Goal: Task Accomplishment & Management: Complete application form

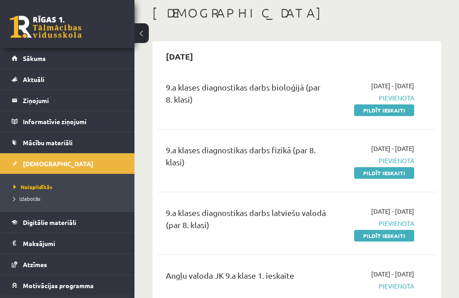
scroll to position [47, 0]
click at [398, 106] on link "Pildīt ieskaiti" at bounding box center [384, 111] width 60 height 12
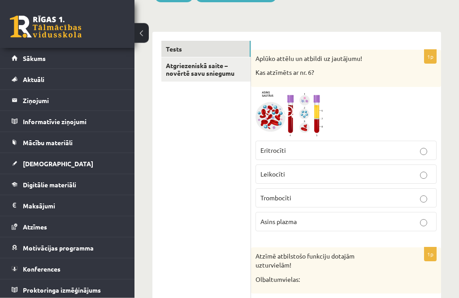
scroll to position [128, 0]
click at [291, 115] on span at bounding box center [289, 113] width 14 height 14
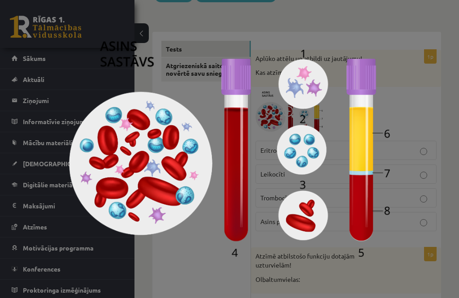
click at [417, 129] on div at bounding box center [229, 149] width 459 height 298
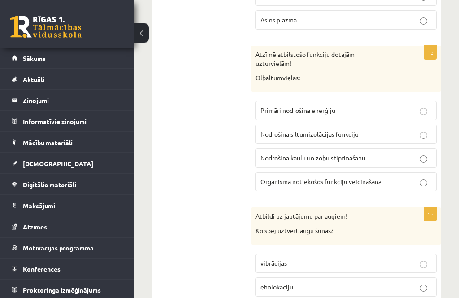
scroll to position [329, 0]
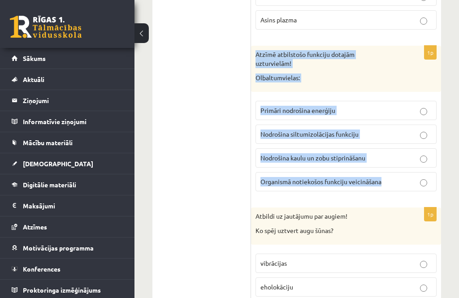
copy div "Atzīmē atbilstošo funkciju dotajām uzturvielām! Olbaltumvielas: Primāri nodroši…"
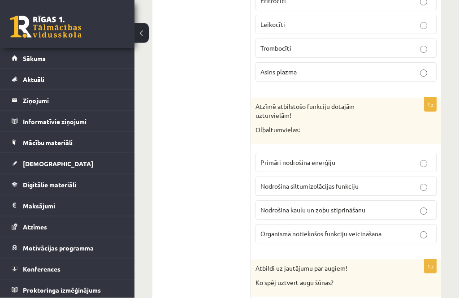
scroll to position [277, 0]
click at [331, 229] on span "Organismā notiekošos funkciju veicināšana" at bounding box center [320, 233] width 121 height 8
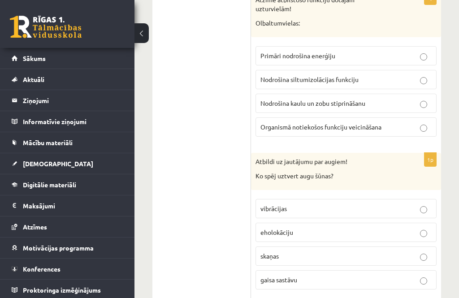
scroll to position [386, 0]
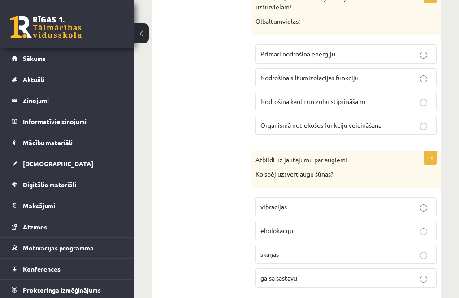
click at [306, 275] on label "gaisa sastāvu" at bounding box center [345, 277] width 181 height 19
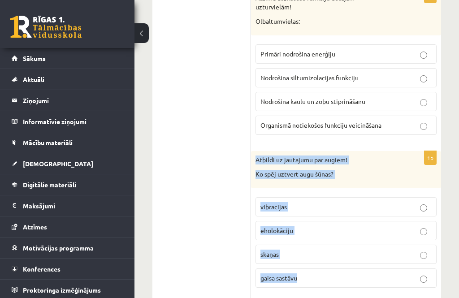
copy div "Atbildi uz jautājumu par augiem! Ko spēj uztvert augu šūnas? vibrācijas eholokā…"
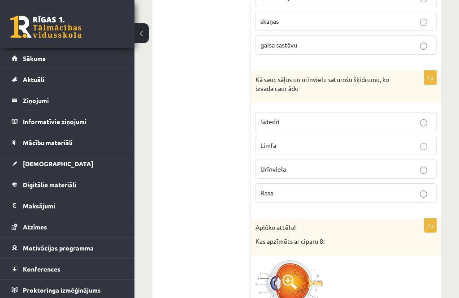
scroll to position [619, 0]
click at [334, 117] on label "Sviedri" at bounding box center [345, 121] width 181 height 19
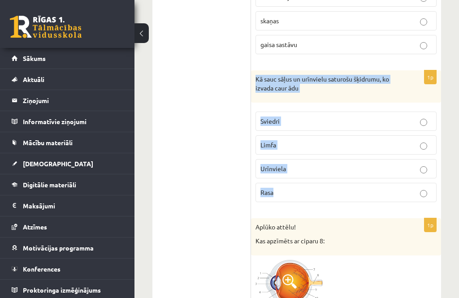
copy div "Kā sauc sāļus un urīnvielu saturošu šķidrumu, ko izvada caur ādu Sviedri Limfa …"
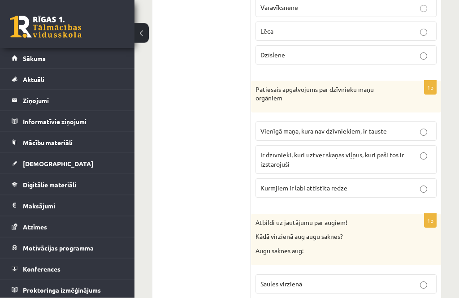
scroll to position [957, 0]
click at [305, 121] on label "Vienīgā maņa, kura nav dzīvniekiem, ir tauste" at bounding box center [345, 130] width 181 height 19
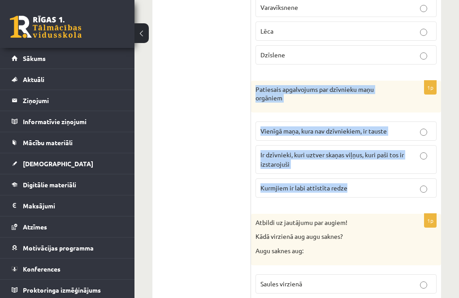
copy div "Patiesais apgalvojums par dzīvnieku maņu orgāniem Vienīgā maņa, kura nav dzīvni…"
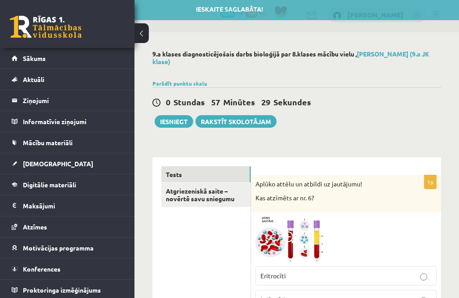
scroll to position [0, 0]
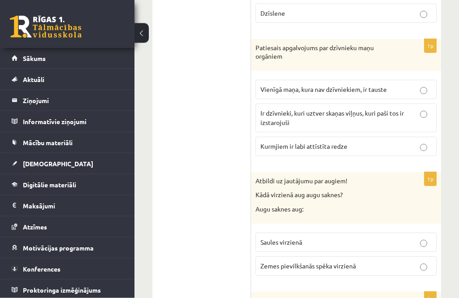
click at [376, 109] on span "Ir dzīvnieki, kuri uztver skaņas viļņus, kuri paši tos ir izstarojuši" at bounding box center [331, 117] width 143 height 17
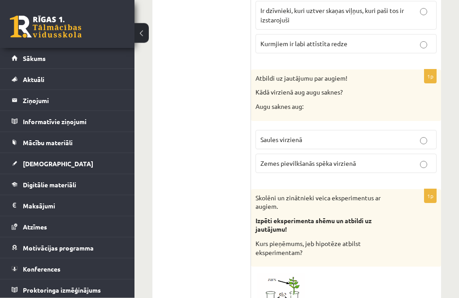
scroll to position [1109, 0]
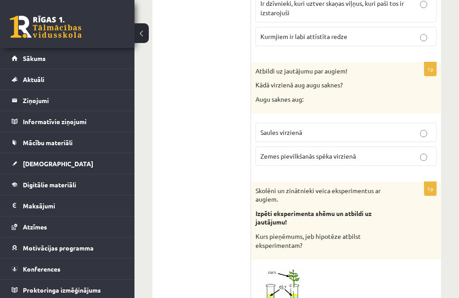
click at [311, 152] on span "Zemes pievilkšanās spēka virzienā" at bounding box center [307, 156] width 95 height 8
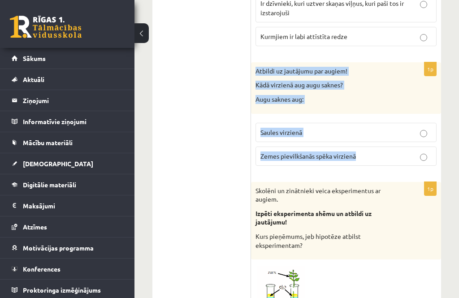
copy div "Atbildi uz jautājumu par augiem! Kādā virzienā aug augu saknes? Augu saknes aug…"
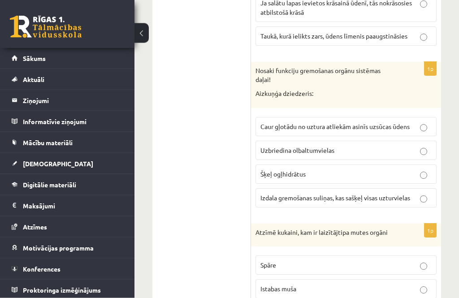
scroll to position [1480, 0]
click at [393, 146] on p "Uzbriedina olbaltumvielas" at bounding box center [345, 150] width 171 height 9
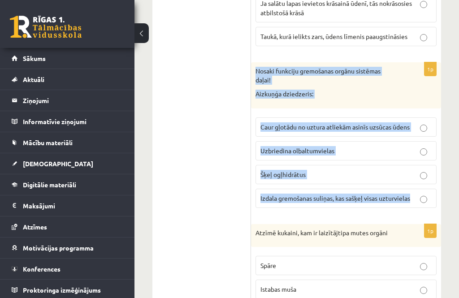
copy div "Nosaki funkciju gremošanas orgānu sistēmas daļai! Aizkuņģa dziedzeris: Caur gļo…"
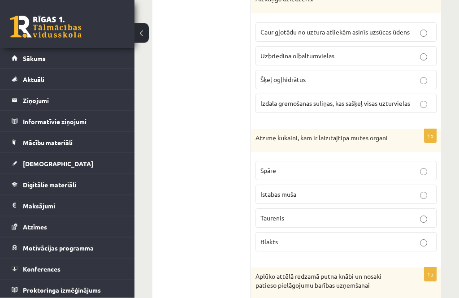
scroll to position [1575, 0]
click at [373, 99] on span "Izdala gremošanas suliņas, kas sašķeļ visas uzturvielas" at bounding box center [335, 103] width 150 height 8
click at [306, 189] on p "Istabas muša" at bounding box center [345, 193] width 171 height 9
click at [294, 95] on label "Izdala gremošanas suliņas, kas sašķeļ visas uzturvielas" at bounding box center [345, 103] width 181 height 19
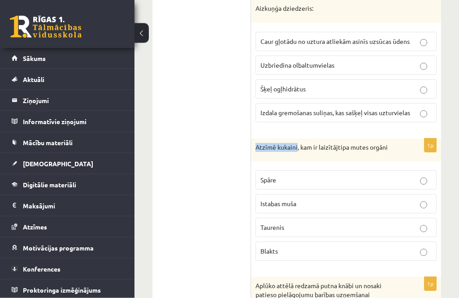
scroll to position [1565, 0]
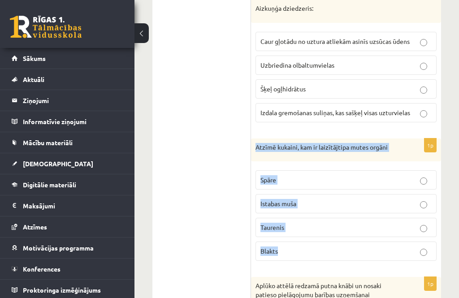
copy div "Atzīmē kukaini, kam ir laizītājtipa mutes orgāni Spāre Istabas muša Taurenis Bl…"
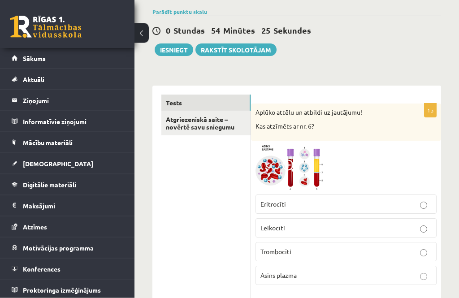
scroll to position [73, 0]
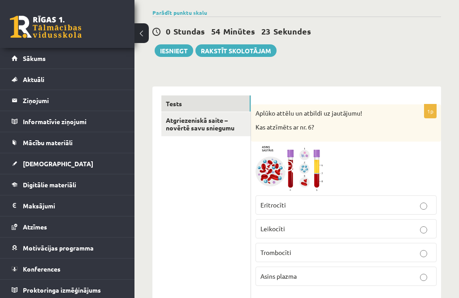
click at [314, 274] on p "Asins plazma" at bounding box center [345, 275] width 171 height 9
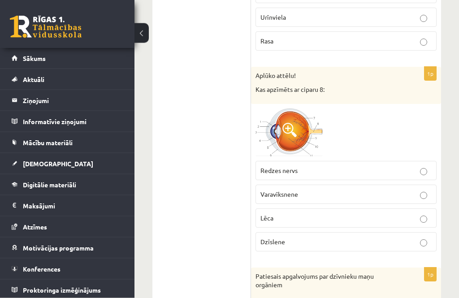
scroll to position [793, 0]
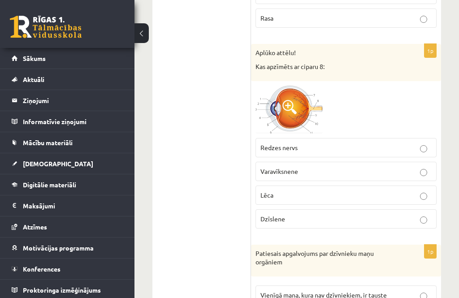
click at [281, 87] on img at bounding box center [288, 110] width 67 height 48
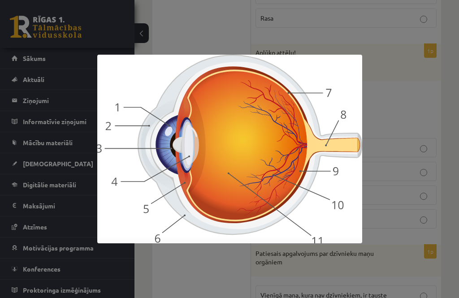
click at [389, 176] on div at bounding box center [229, 149] width 459 height 298
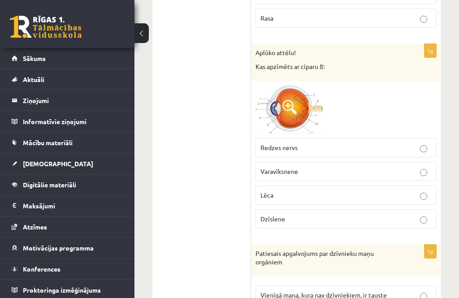
click at [317, 143] on p "Redzes nervs" at bounding box center [345, 147] width 171 height 9
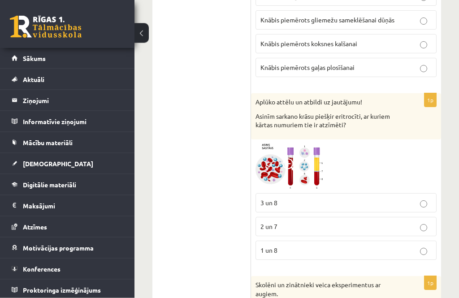
scroll to position [1947, 0]
click at [305, 147] on img at bounding box center [288, 166] width 67 height 45
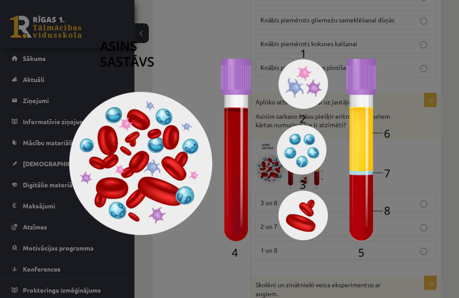
click at [419, 154] on div at bounding box center [229, 149] width 459 height 298
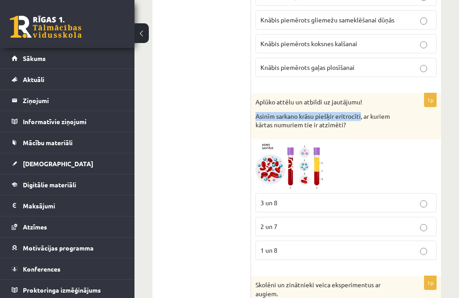
copy p "Asinīm sarkano krāsu piešķir eritrocīti"
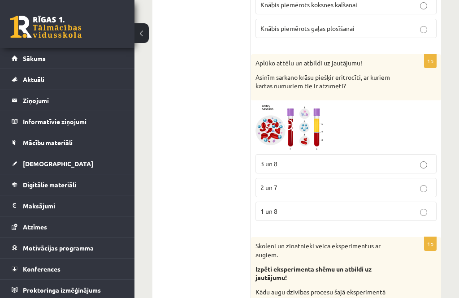
scroll to position [1992, 0]
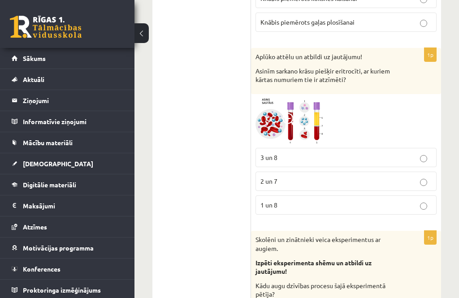
click at [301, 110] on img at bounding box center [288, 121] width 67 height 45
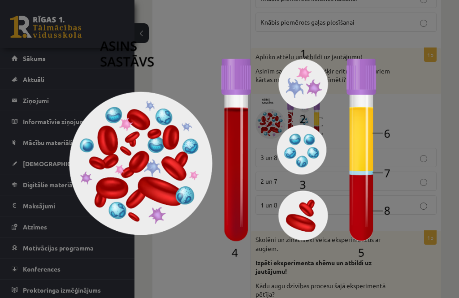
click at [405, 127] on div at bounding box center [229, 149] width 459 height 298
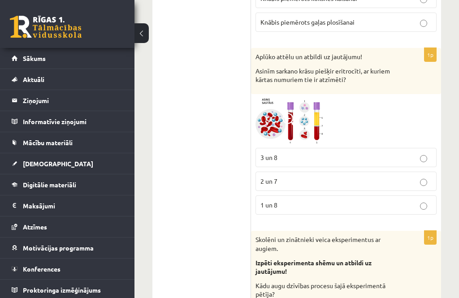
click at [332, 148] on label "3 un 8" at bounding box center [345, 157] width 181 height 19
click at [314, 112] on img at bounding box center [288, 121] width 67 height 45
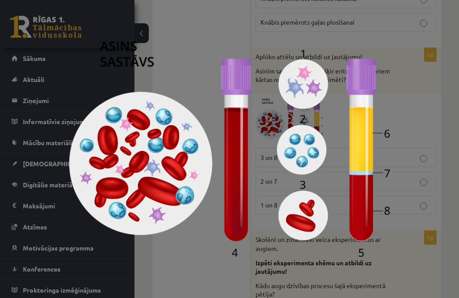
click at [396, 185] on div at bounding box center [229, 149] width 459 height 298
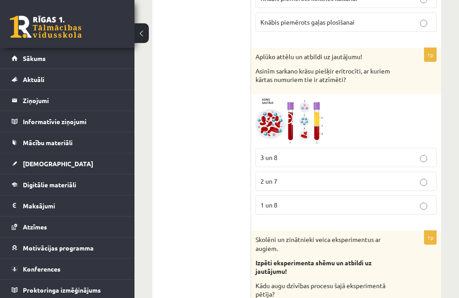
click at [305, 108] on img at bounding box center [288, 121] width 67 height 45
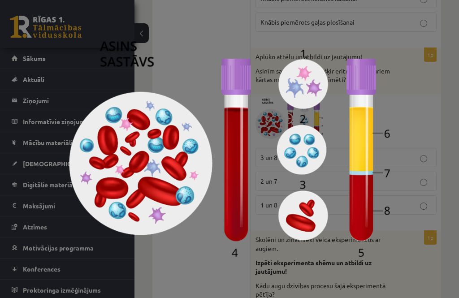
click at [408, 202] on div at bounding box center [229, 149] width 459 height 298
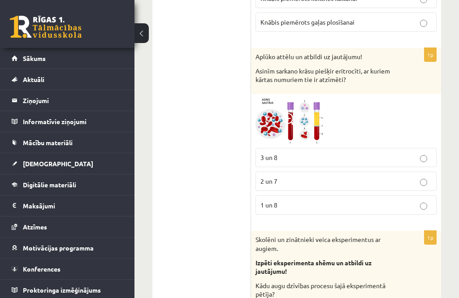
click at [307, 102] on img at bounding box center [288, 121] width 67 height 45
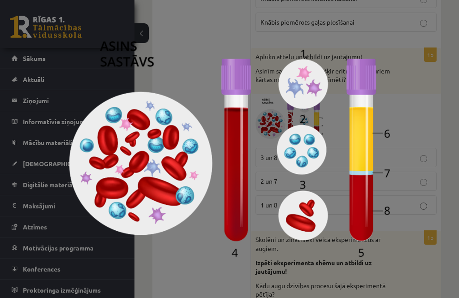
click at [424, 192] on div at bounding box center [229, 149] width 459 height 298
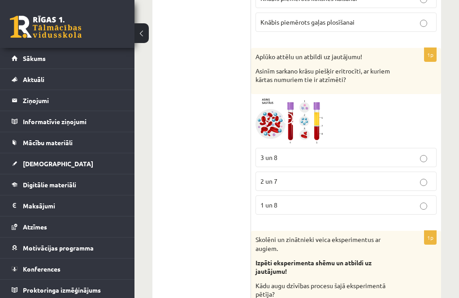
click at [287, 195] on label "1 un 8" at bounding box center [345, 204] width 181 height 19
click at [291, 197] on label "1 un 8" at bounding box center [345, 204] width 181 height 19
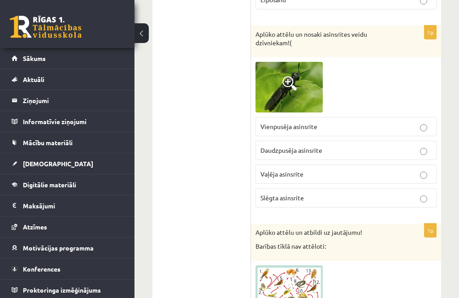
scroll to position [2454, 0]
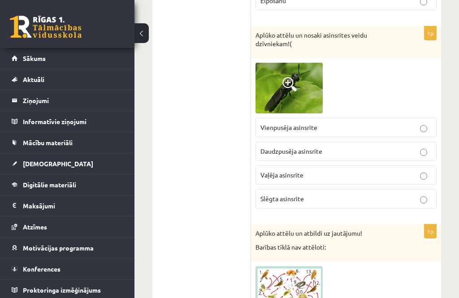
click at [307, 82] on img at bounding box center [288, 88] width 67 height 51
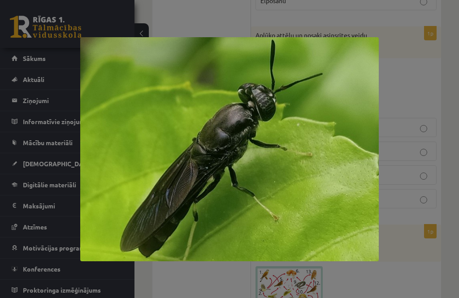
click at [406, 201] on div at bounding box center [229, 149] width 459 height 298
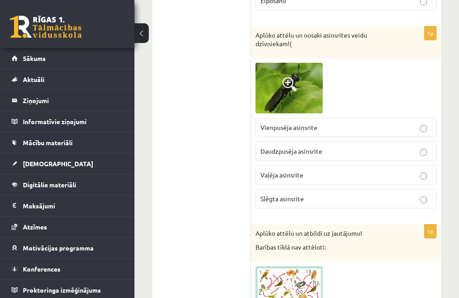
click at [336, 142] on label "Daudzpusēja asinsrite" at bounding box center [345, 151] width 181 height 19
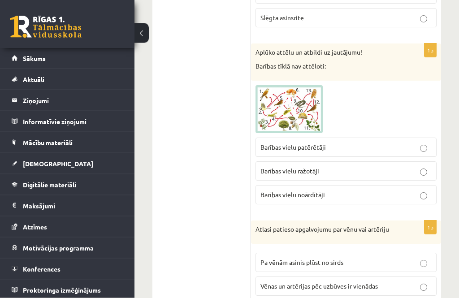
scroll to position [2634, 0]
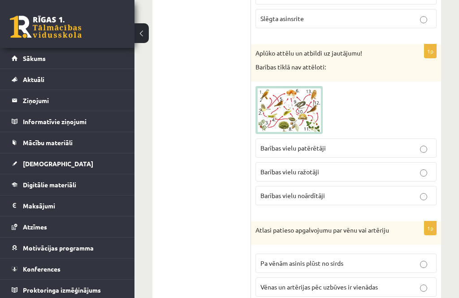
click at [307, 90] on img at bounding box center [288, 110] width 67 height 48
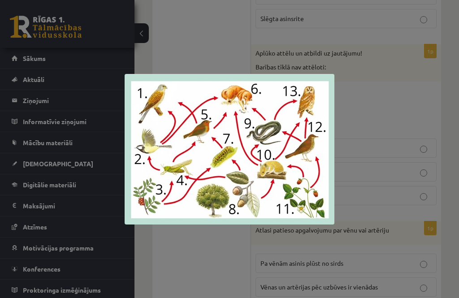
click at [365, 171] on div at bounding box center [229, 149] width 459 height 298
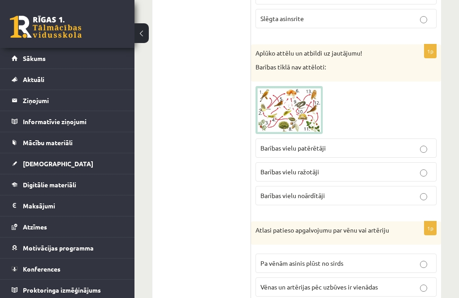
click at [352, 143] on p "Barības vielu patērētāji" at bounding box center [345, 147] width 171 height 9
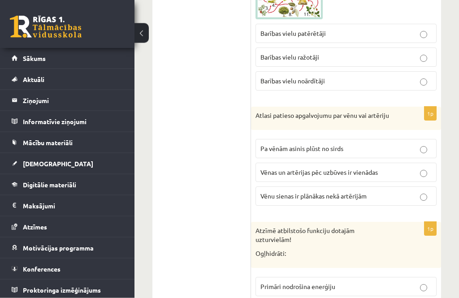
scroll to position [2750, 0]
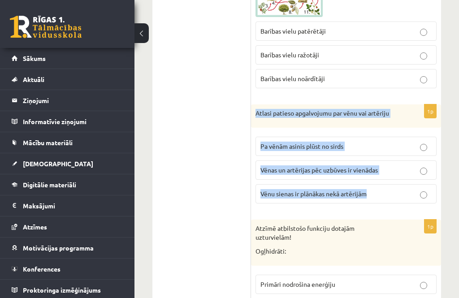
copy div "Atlasi patieso apgalvojumu par vēnu vai artēriju Pa vēnām asinis plūst no sirds…"
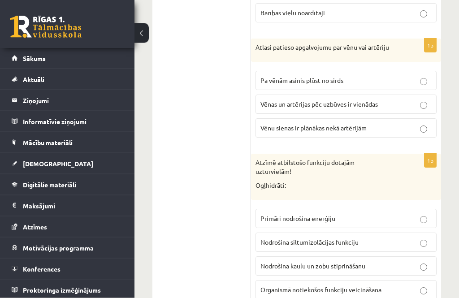
scroll to position [2816, 0]
click at [392, 118] on label "Vēnu sienas ir plānākas nekā artērijām" at bounding box center [345, 127] width 181 height 19
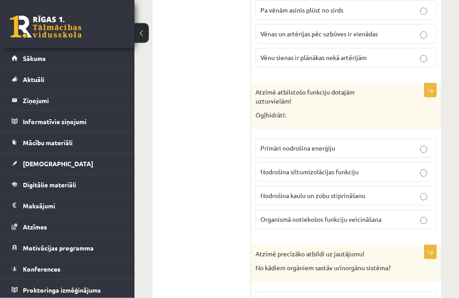
scroll to position [2887, 0]
click at [396, 134] on fieldset "Primāri nodrošina enerģiju Nodrošina siltumizolācijas funkciju Nodrošina kaulu …" at bounding box center [345, 183] width 181 height 98
click at [378, 143] on p "Primāri nodrošina enerģiju" at bounding box center [345, 147] width 171 height 9
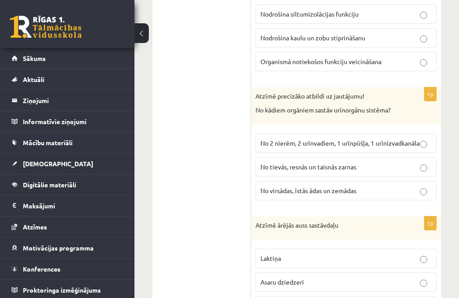
scroll to position [3044, 0]
click at [378, 139] on p "No 2 nierēm, 2 urīnvadiem, 1 urīnpūšļa, 1 urīnizvadkanāla" at bounding box center [345, 143] width 171 height 9
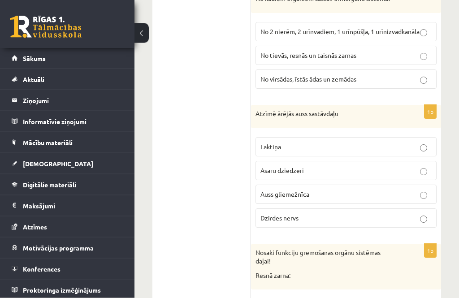
scroll to position [3157, 0]
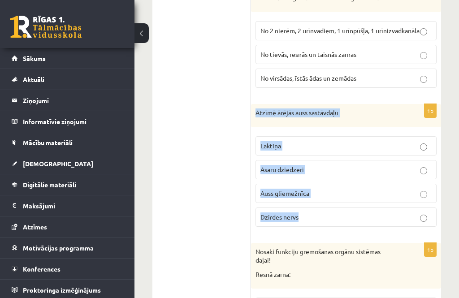
copy div "Atzīmē ārējās auss sastāvdaļu Laktiņa Asaru dziedzeri Auss gliemežnīca Dzirdes …"
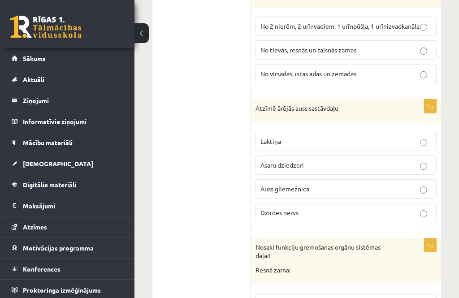
scroll to position [3162, 0]
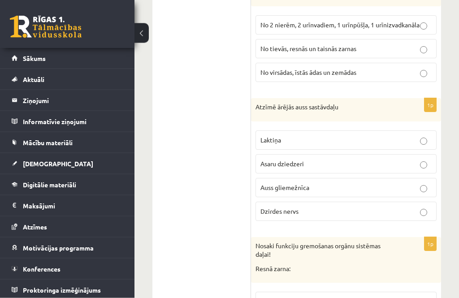
click at [349, 183] on p "Auss gliemežnīca" at bounding box center [345, 187] width 171 height 9
click at [335, 206] on p "Dzirdes nervs" at bounding box center [345, 210] width 171 height 9
click at [339, 183] on p "Auss gliemežnīca" at bounding box center [345, 187] width 171 height 9
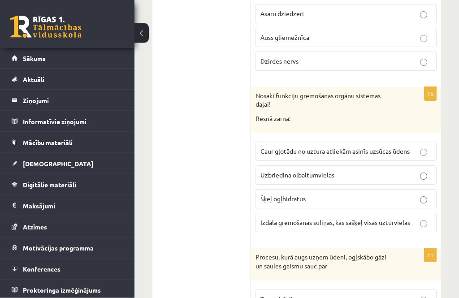
scroll to position [3313, 0]
click at [407, 106] on div "Nosaki funkciju gremošanas orgānu sistēmas daļai! Resnā zarna:" at bounding box center [346, 110] width 190 height 46
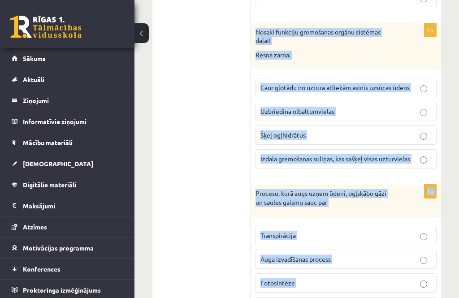
scroll to position [3377, 0]
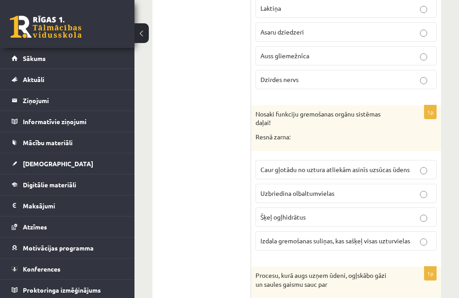
scroll to position [3296, 0]
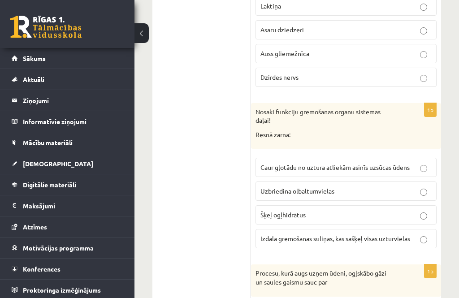
click at [368, 163] on span "Caur gļotādu no uztura atliekām asinīs uzsūcas ūdens" at bounding box center [334, 167] width 149 height 8
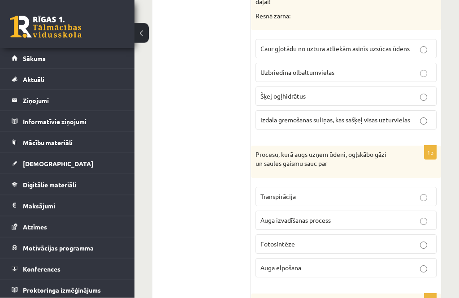
scroll to position [3415, 0]
click at [347, 240] on p "Fotosintēze" at bounding box center [345, 244] width 171 height 9
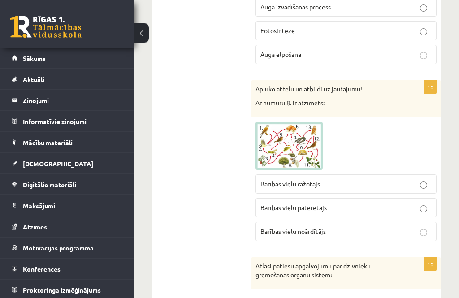
scroll to position [3628, 0]
click at [295, 136] on span at bounding box center [289, 143] width 14 height 14
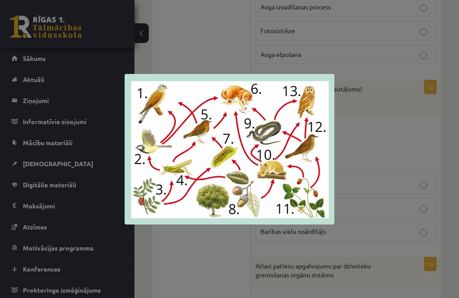
click at [369, 236] on div at bounding box center [229, 149] width 459 height 298
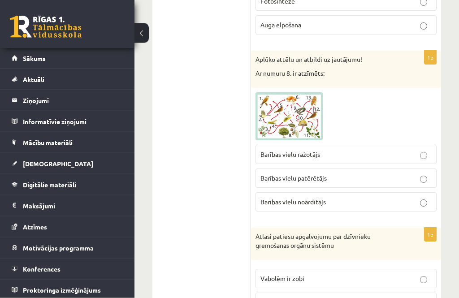
scroll to position [3658, 0]
click at [367, 150] on p "Barības vielu ražotājs" at bounding box center [345, 154] width 171 height 9
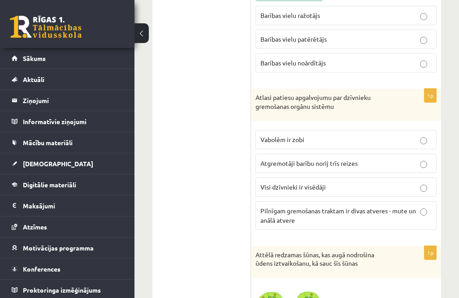
scroll to position [3813, 0]
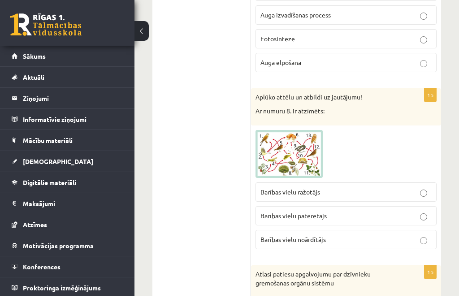
scroll to position [3620, 0]
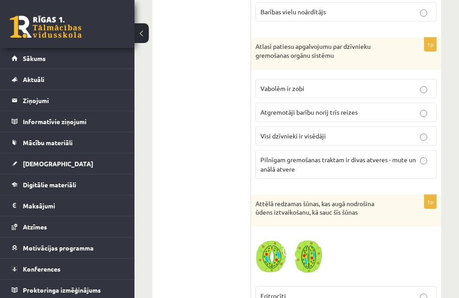
click at [338, 155] on span "Pilnīgam gremošanas traktam ir divas atveres - mute un anālā atvere" at bounding box center [337, 163] width 155 height 17
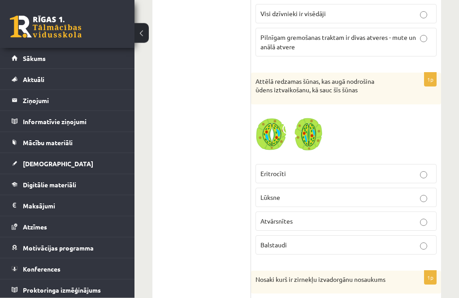
scroll to position [3970, 0]
click at [326, 193] on p "Lūksne" at bounding box center [345, 197] width 171 height 9
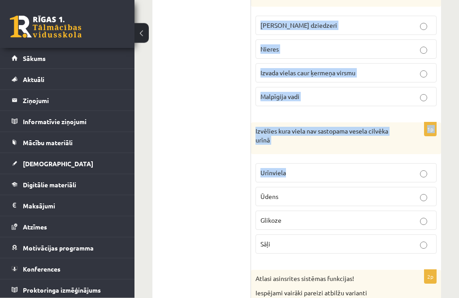
scroll to position [4257, 0]
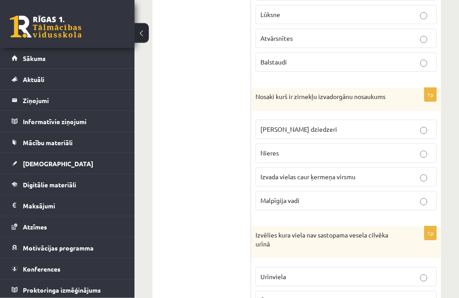
scroll to position [4153, 0]
click at [331, 191] on label "Malpīgija vadi" at bounding box center [345, 200] width 181 height 19
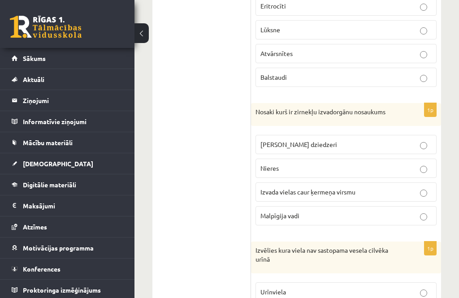
scroll to position [4134, 0]
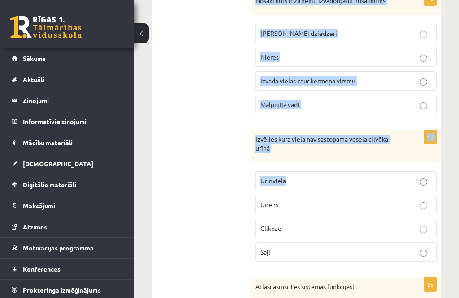
scroll to position [4248, 0]
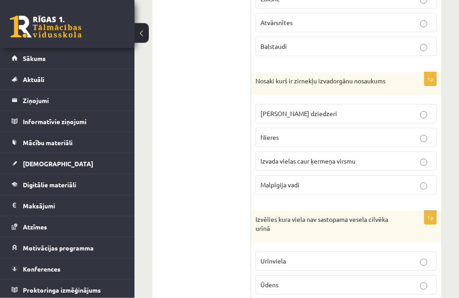
scroll to position [4168, 0]
click at [366, 109] on p "Zaļie dziedzeri" at bounding box center [345, 113] width 171 height 9
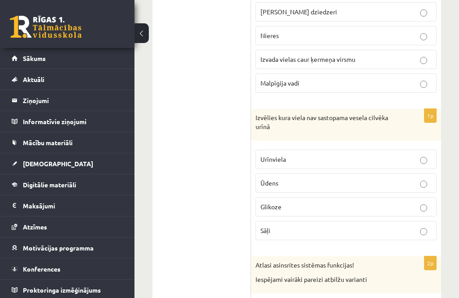
click at [327, 202] on p "Glikoze" at bounding box center [345, 206] width 171 height 9
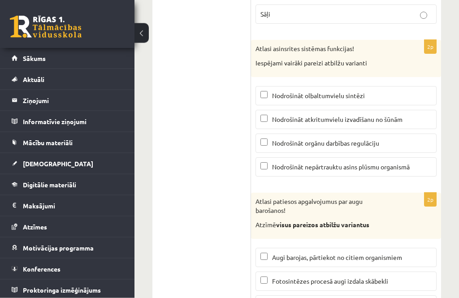
scroll to position [4486, 0]
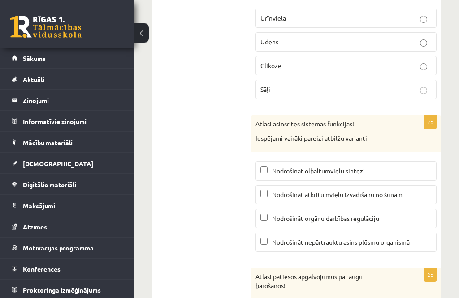
scroll to position [4411, 0]
click at [418, 190] on p "Nodrošināt atkritumvielu izvadīšanu no šūnām" at bounding box center [345, 194] width 171 height 9
click at [414, 214] on p "Nodrošināt orgānu darbības regulāciju" at bounding box center [345, 218] width 171 height 9
click at [416, 238] on p "Nodrošināt nepārtrauktu asins plūsmu organismā" at bounding box center [345, 242] width 171 height 9
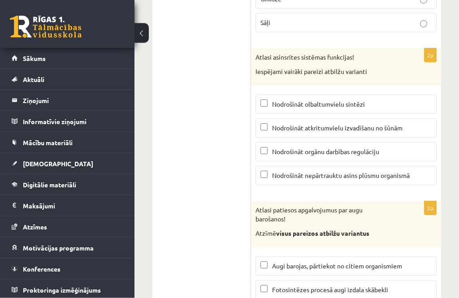
scroll to position [4516, 0]
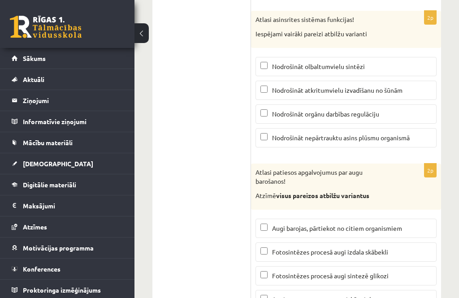
click at [372, 248] on span "Fotosintēzes procesā augi izdala skābekli" at bounding box center [330, 252] width 116 height 8
click at [304, 290] on label "Augi uzņem gatavas organiskās vielas" at bounding box center [345, 299] width 181 height 19
click at [401, 271] on p "Fotosintēzes procesā augi sintezē glikozi" at bounding box center [345, 275] width 171 height 9
click at [295, 295] on span "Augi uzņem gatavas organiskās vielas" at bounding box center [324, 299] width 105 height 8
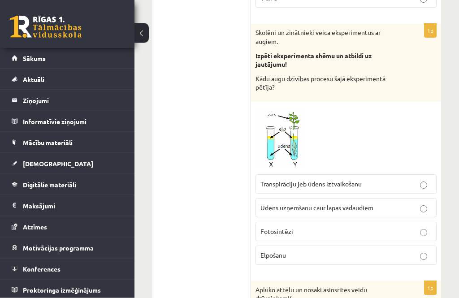
scroll to position [2199, 0]
click at [306, 250] on p "Elpošanu" at bounding box center [345, 254] width 171 height 9
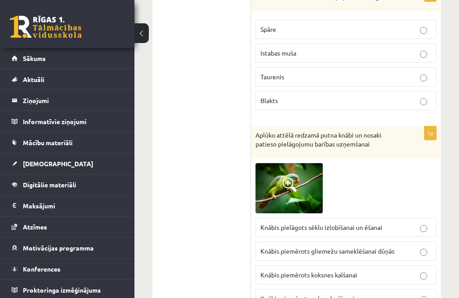
scroll to position [1717, 0]
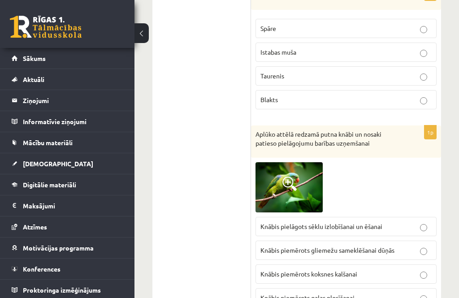
click at [298, 167] on img at bounding box center [288, 187] width 67 height 50
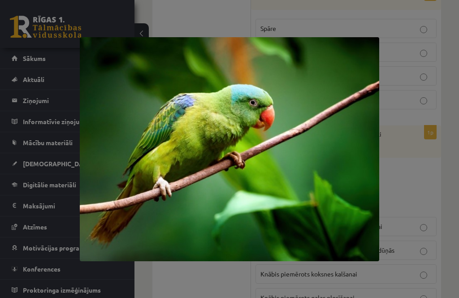
click at [416, 152] on div at bounding box center [229, 149] width 459 height 298
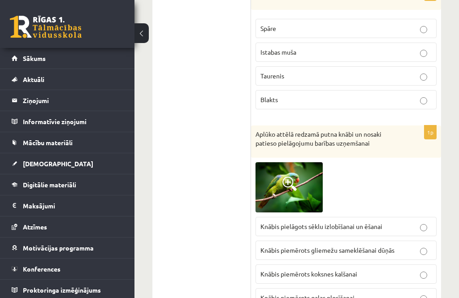
click at [379, 293] on p "Knābis piemērots gaļas plosīšanai" at bounding box center [345, 297] width 171 height 9
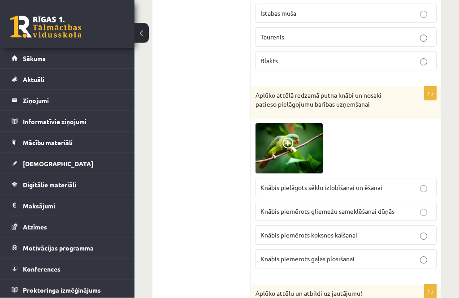
scroll to position [1756, 0]
click at [402, 183] on p "Knābis pielāgots sēklu izlobīšanai un ēšanai" at bounding box center [345, 187] width 171 height 9
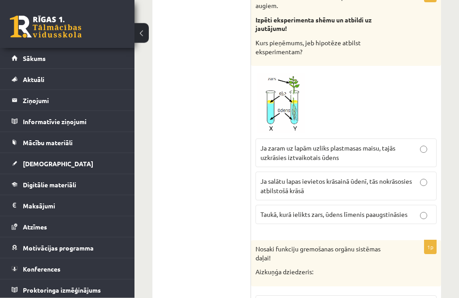
scroll to position [1302, 0]
click at [374, 177] on span "Ja salātu lapas ievietos krāsainā ūdenī, tās nokrāsosies atbilstošā krāsā" at bounding box center [335, 185] width 151 height 17
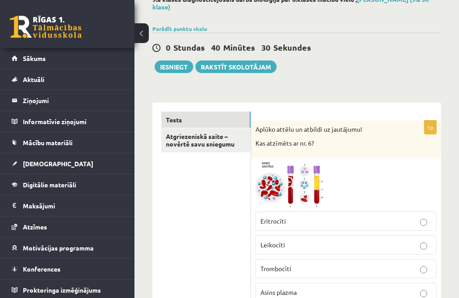
scroll to position [0, 0]
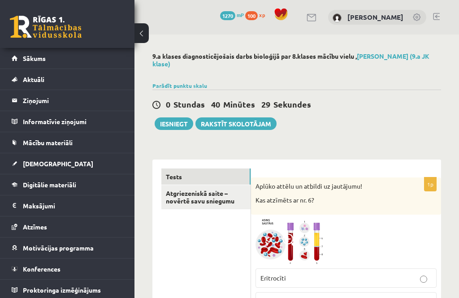
click at [227, 194] on link "Atgriezeniskā saite – novērtē savu sniegumu" at bounding box center [205, 197] width 89 height 24
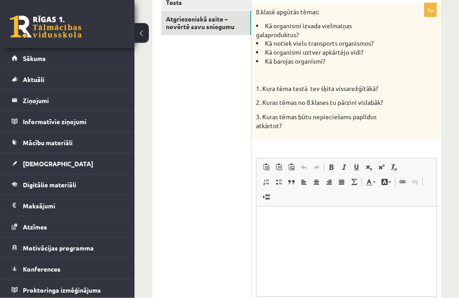
scroll to position [174, 0]
click at [273, 218] on p "Rich Text Editor, wiswyg-editor-user-answer-47364028311180" at bounding box center [346, 220] width 162 height 9
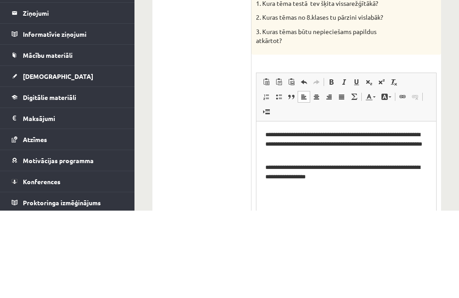
scroll to position [172, 0]
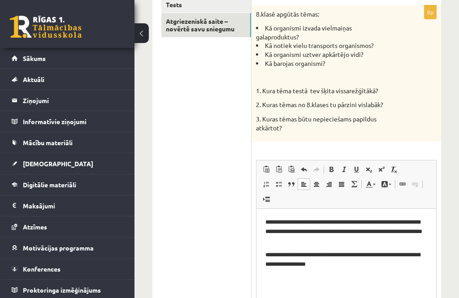
click at [266, 50] on li "Kā organismi uztver apkārtējo vidi?" at bounding box center [324, 54] width 136 height 9
click at [396, 41] on div "8.klasē apgūtās tēmas: Kā organismi izvada vielmaiņas galaproduktus? Kā notiek …" at bounding box center [345, 73] width 189 height 137
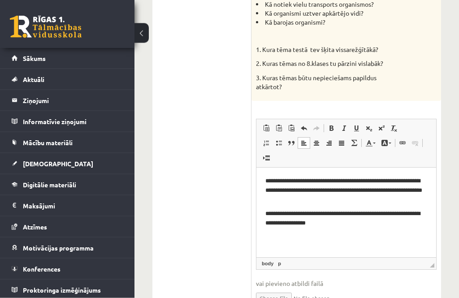
scroll to position [230, 0]
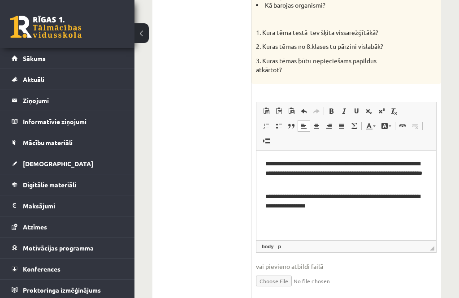
click at [350, 209] on p "**********" at bounding box center [345, 201] width 161 height 18
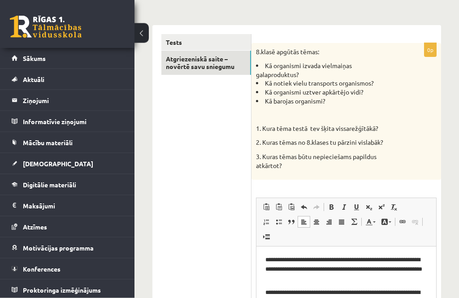
scroll to position [134, 0]
click at [223, 40] on link "Tests" at bounding box center [206, 42] width 90 height 17
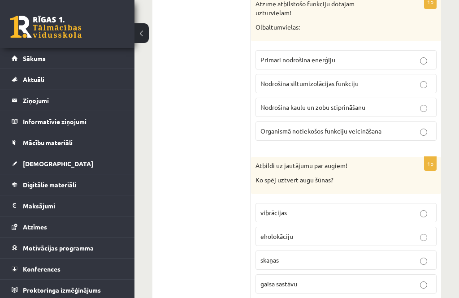
scroll to position [0, 0]
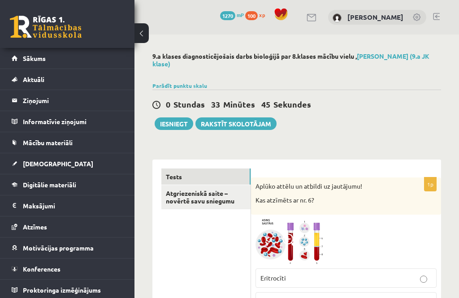
click at [175, 119] on button "Iesniegt" at bounding box center [174, 123] width 39 height 13
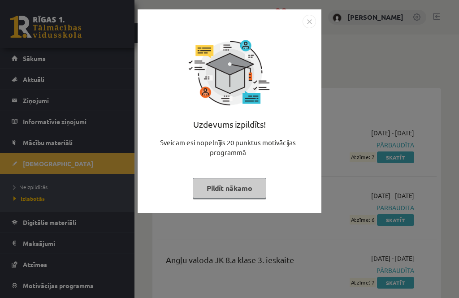
click at [306, 21] on img "Close" at bounding box center [308, 21] width 13 height 13
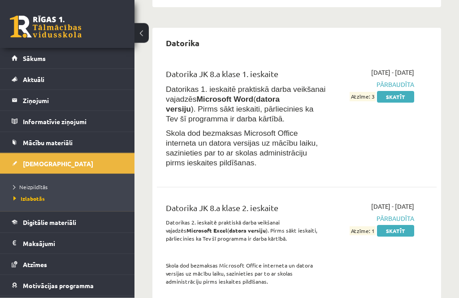
scroll to position [925, 0]
click at [82, 62] on link "Sākums" at bounding box center [68, 58] width 112 height 21
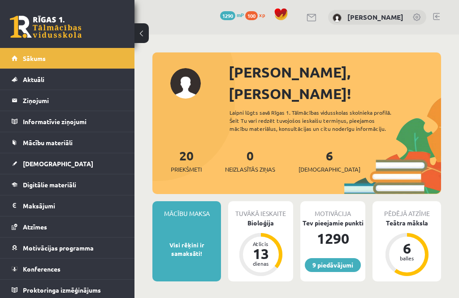
click at [269, 236] on div "Atlicis 13 dienas" at bounding box center [261, 254] width 36 height 36
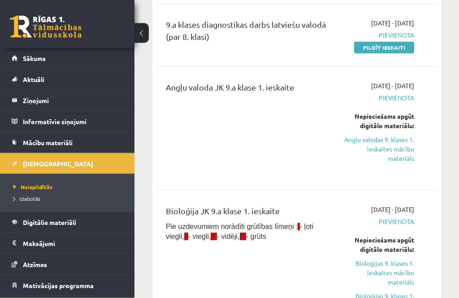
scroll to position [172, 0]
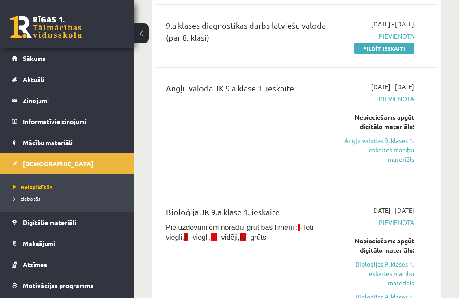
click at [392, 142] on link "Angļu valodas 9. klases 1. ieskaites mācību materiāls" at bounding box center [377, 150] width 74 height 28
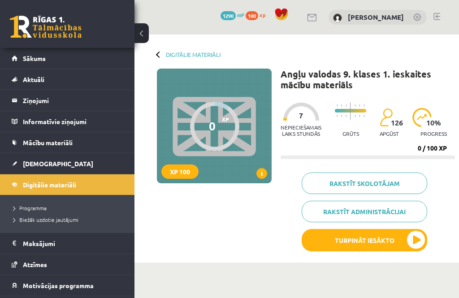
click at [417, 242] on button "Turpināt iesākto" at bounding box center [363, 240] width 125 height 22
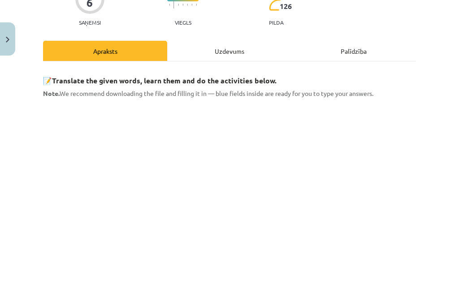
scroll to position [91, 0]
click at [239, 53] on div "Uzdevums" at bounding box center [229, 51] width 124 height 20
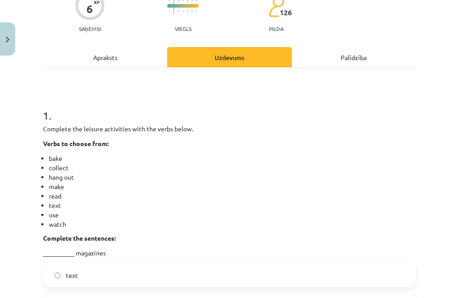
click at [233, 54] on div "Uzdevums" at bounding box center [229, 57] width 124 height 20
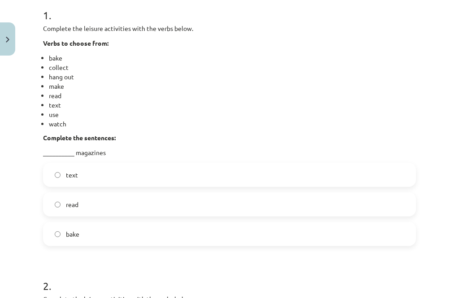
scroll to position [181, 0]
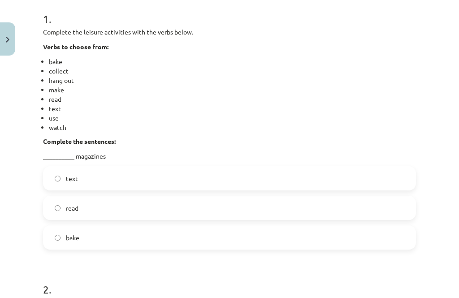
click at [179, 204] on label "read" at bounding box center [229, 208] width 371 height 22
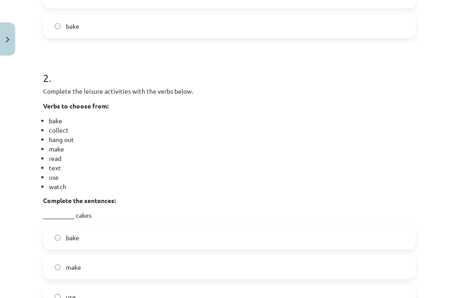
scroll to position [399, 0]
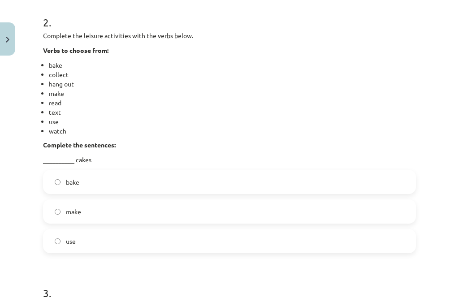
click at [214, 180] on label "bake" at bounding box center [229, 182] width 371 height 22
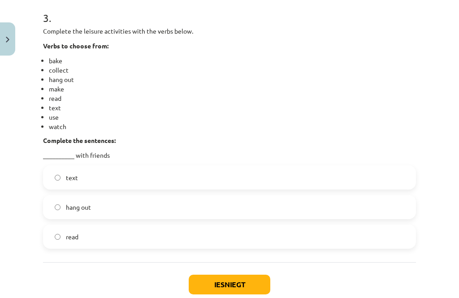
scroll to position [723, 0]
click at [191, 205] on label "hang out" at bounding box center [229, 207] width 371 height 22
click at [239, 292] on button "Iesniegt" at bounding box center [230, 285] width 82 height 20
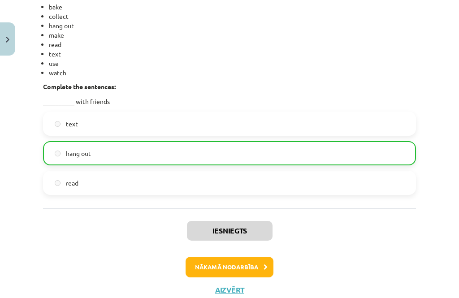
click at [244, 262] on button "Nākamā nodarbība" at bounding box center [229, 267] width 88 height 21
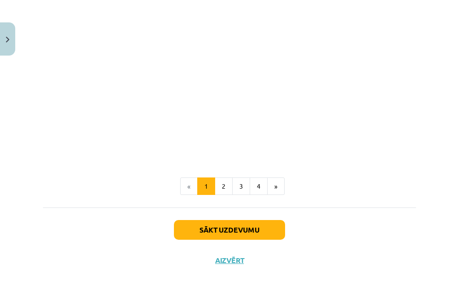
scroll to position [1067, 0]
click at [210, 225] on button "Sākt uzdevumu" at bounding box center [229, 230] width 111 height 20
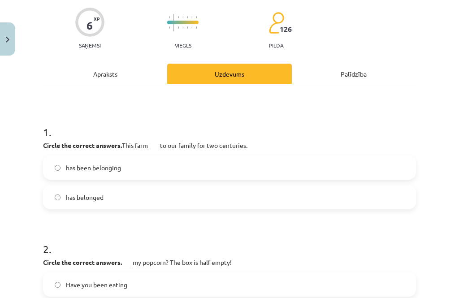
scroll to position [68, 0]
click at [185, 156] on label "has been belonging" at bounding box center [229, 167] width 371 height 22
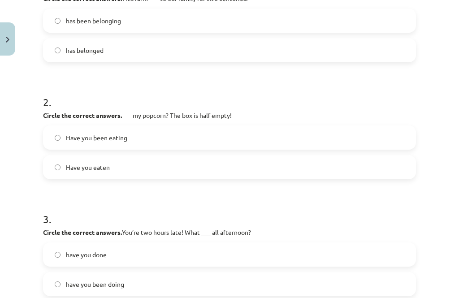
scroll to position [215, 0]
click at [193, 156] on label "Have you eaten" at bounding box center [229, 167] width 371 height 22
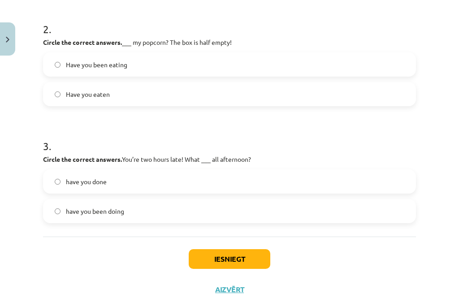
scroll to position [288, 0]
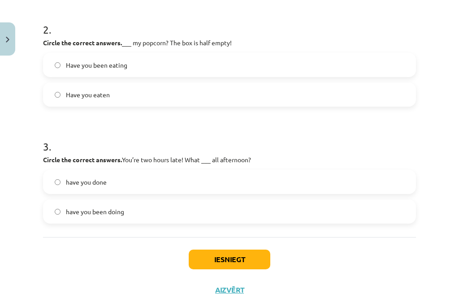
click at [176, 171] on label "have you done" at bounding box center [229, 182] width 371 height 22
click at [139, 200] on label "have you been doing" at bounding box center [229, 211] width 371 height 22
click at [157, 200] on label "have you been doing" at bounding box center [229, 211] width 371 height 22
click at [221, 248] on div "Iesniegt Aizvērt" at bounding box center [229, 268] width 373 height 63
click at [224, 249] on button "Iesniegt" at bounding box center [230, 259] width 82 height 20
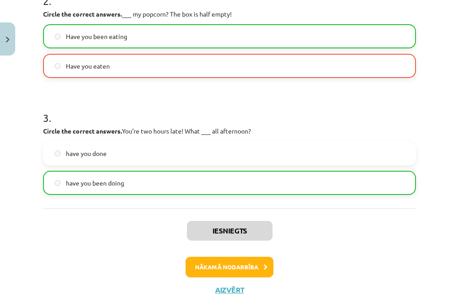
scroll to position [316, 0]
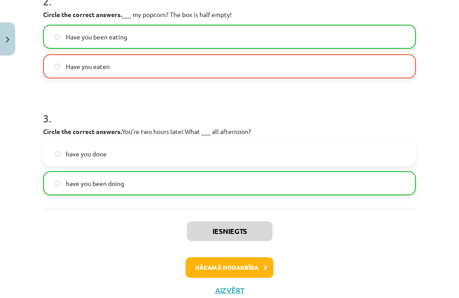
click at [251, 257] on button "Nākamā nodarbība" at bounding box center [229, 267] width 88 height 21
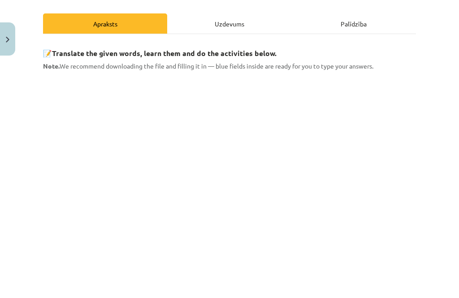
scroll to position [0, 0]
click at [228, 22] on div "Uzdevums" at bounding box center [229, 23] width 124 height 20
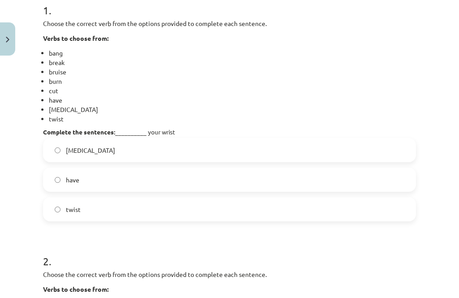
scroll to position [189, 0]
click at [229, 206] on label "twist" at bounding box center [229, 209] width 371 height 22
click at [283, 150] on label "sprain" at bounding box center [229, 150] width 371 height 22
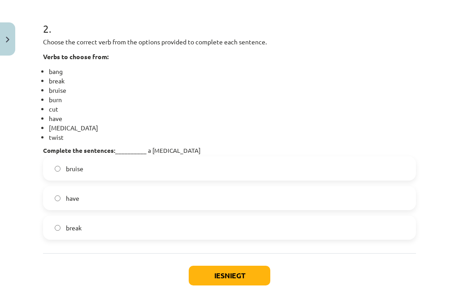
scroll to position [422, 0]
click at [259, 203] on label "have" at bounding box center [229, 198] width 371 height 22
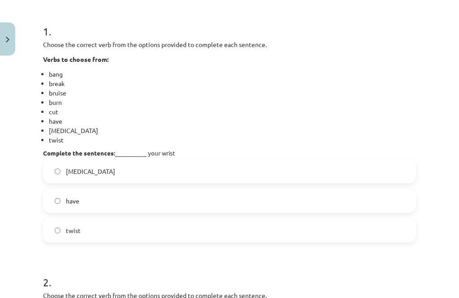
scroll to position [169, 0]
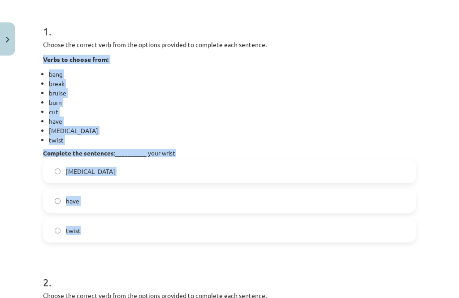
copy div "Verbs to choose from: bang break bruise burn cut have sprain twist Complete the…"
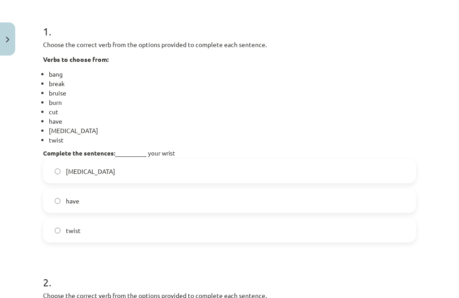
click at [205, 264] on h1 "2 ." at bounding box center [229, 274] width 373 height 28
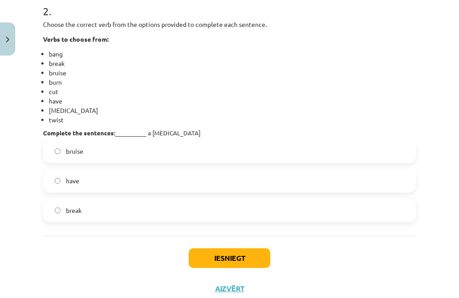
scroll to position [438, 0]
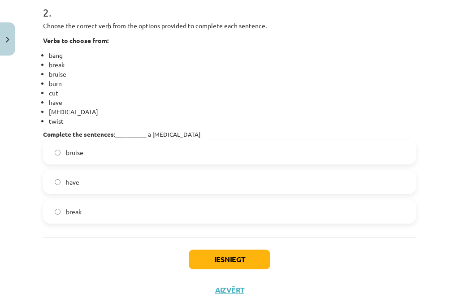
click at [253, 256] on button "Iesniegt" at bounding box center [230, 259] width 82 height 20
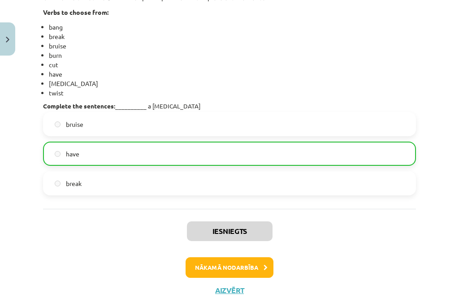
click at [258, 266] on button "Nākamā nodarbība" at bounding box center [229, 267] width 88 height 21
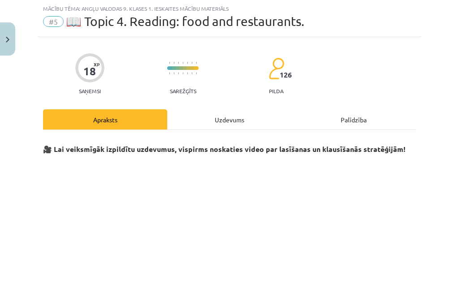
scroll to position [100, 0]
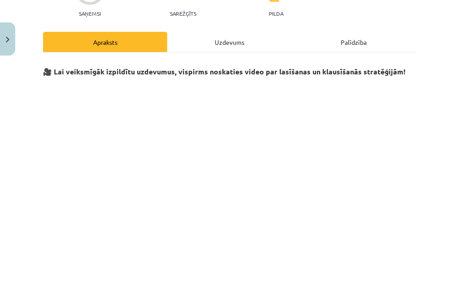
click at [438, 118] on div "Mācību tēma: Angļu valodas 9. klases 1. ieskaites mācību materiāls #5 📖 Topic 4…" at bounding box center [229, 149] width 459 height 298
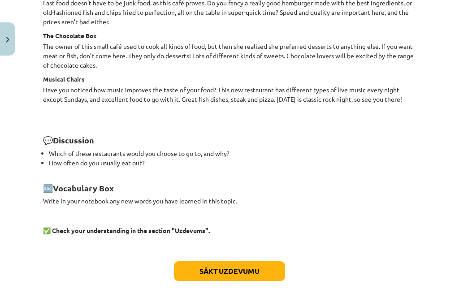
scroll to position [1250, 0]
click at [270, 262] on button "Sākt uzdevumu" at bounding box center [229, 272] width 111 height 20
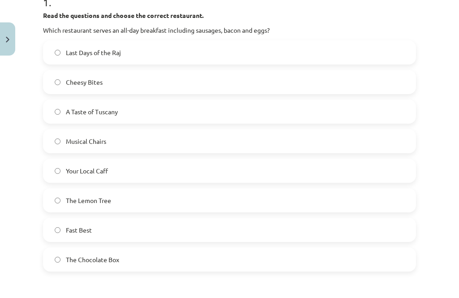
scroll to position [198, 0]
click at [24, 163] on div "Mācību tēma: Angļu valodas 9. klases 1. ieskaites mācību materiāls #5 📖 Topic 4…" at bounding box center [229, 149] width 459 height 298
click at [185, 167] on label "Your Local Caff" at bounding box center [229, 170] width 371 height 22
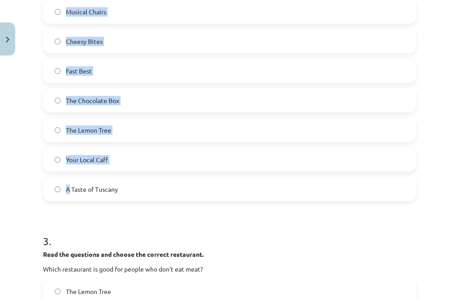
scroll to position [578, 0]
copy div "Read the questions and choose the correct restaurant. Which restaurant employs …"
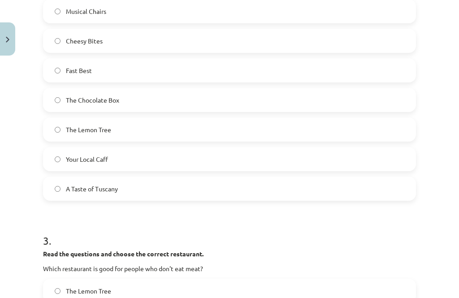
click at [159, 220] on h1 "3 ." at bounding box center [229, 233] width 373 height 28
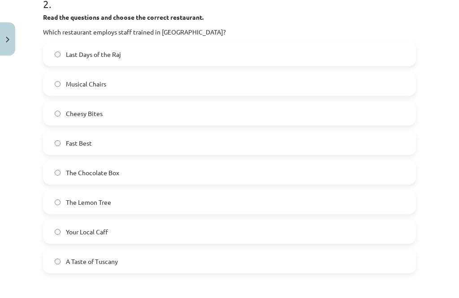
scroll to position [505, 0]
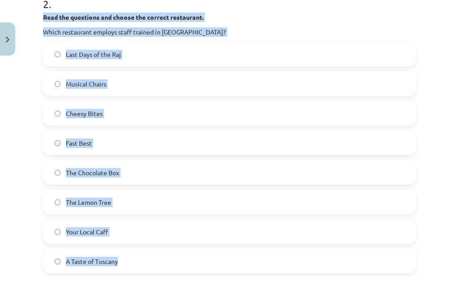
copy div "Read the questions and choose the correct restaurant. Which restaurant employs …"
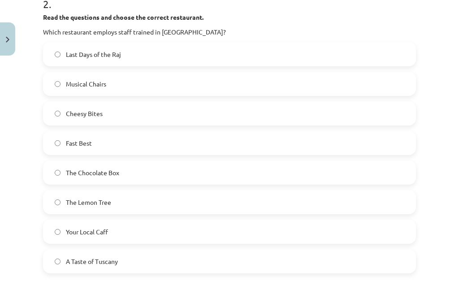
click at [13, 108] on div "Mācību tēma: Angļu valodas 9. klases 1. ieskaites mācību materiāls #5 📖 Topic 4…" at bounding box center [229, 149] width 459 height 298
click at [142, 267] on label "A Taste of Tuscany" at bounding box center [229, 261] width 371 height 22
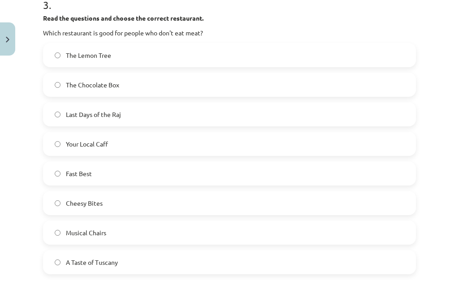
scroll to position [814, 0]
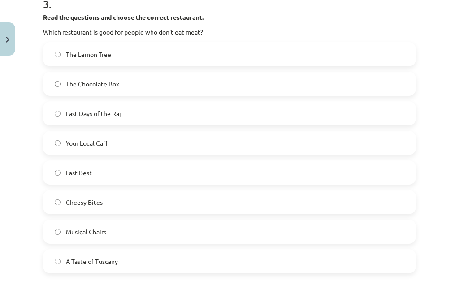
click at [43, 15] on strong "Read the questions and choose the correct restaurant." at bounding box center [123, 17] width 160 height 8
click at [162, 139] on label "Your Local Caff" at bounding box center [229, 143] width 371 height 22
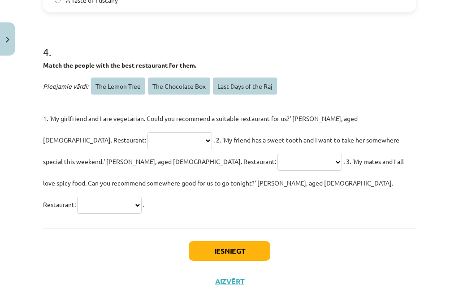
scroll to position [1075, 0]
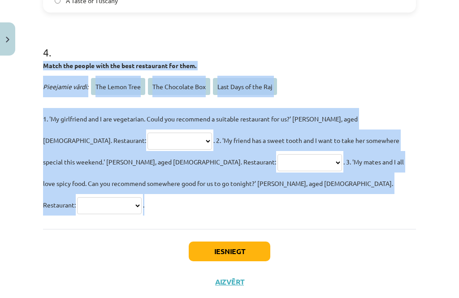
copy div "**********"
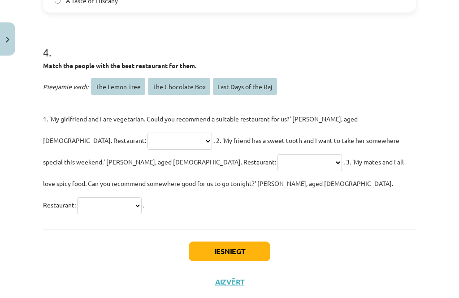
click at [181, 43] on h1 "4 ." at bounding box center [229, 44] width 373 height 28
click at [147, 141] on select "**********" at bounding box center [179, 141] width 64 height 17
select select "**********"
click at [277, 171] on select "**********" at bounding box center [309, 162] width 64 height 17
select select "**********"
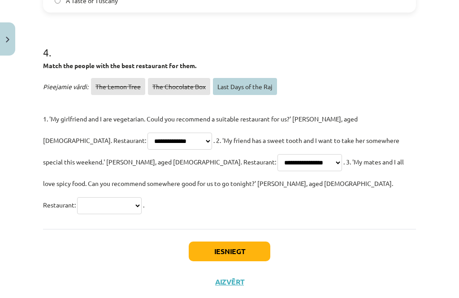
click at [142, 214] on select "**********" at bounding box center [109, 205] width 64 height 17
select select "**********"
click at [250, 259] on button "Iesniegt" at bounding box center [230, 251] width 82 height 20
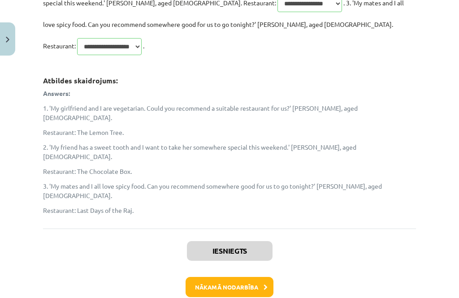
scroll to position [1233, 0]
click at [259, 277] on button "Nākamā nodarbība" at bounding box center [229, 287] width 88 height 21
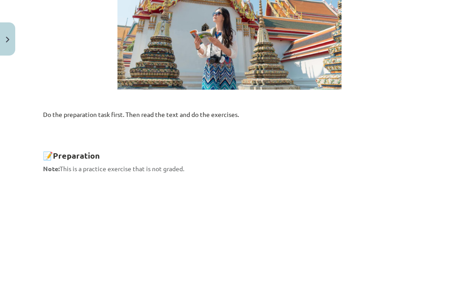
scroll to position [291, 0]
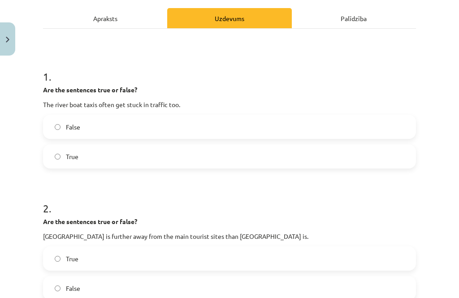
scroll to position [138, 0]
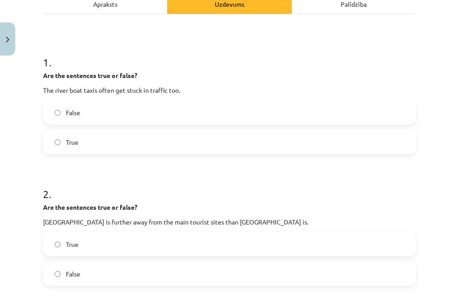
click at [266, 108] on label "False" at bounding box center [229, 112] width 371 height 22
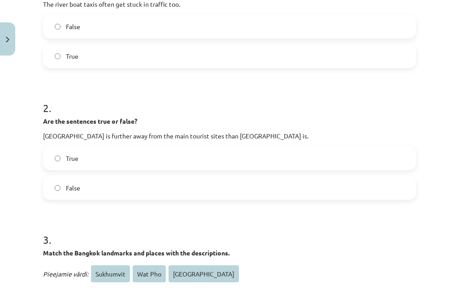
scroll to position [225, 0]
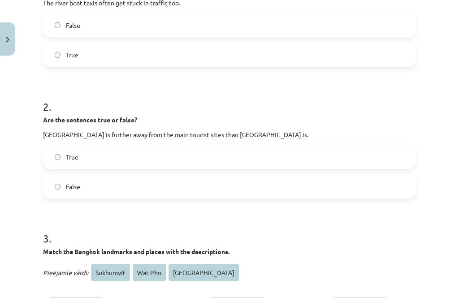
click at [248, 153] on label "True" at bounding box center [229, 157] width 371 height 22
click at [175, 107] on h1 "2 ." at bounding box center [229, 99] width 373 height 28
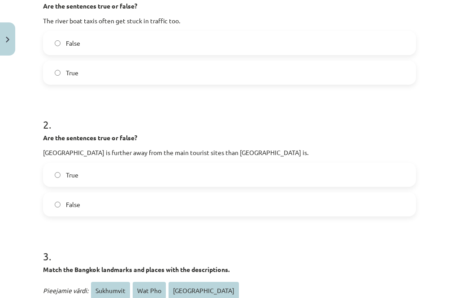
scroll to position [207, 0]
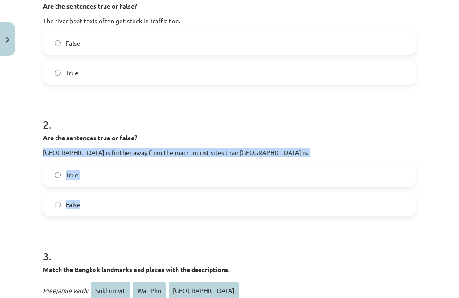
copy div "Phra Kanong is further away from the main tourist sites than Khao San Road is. …"
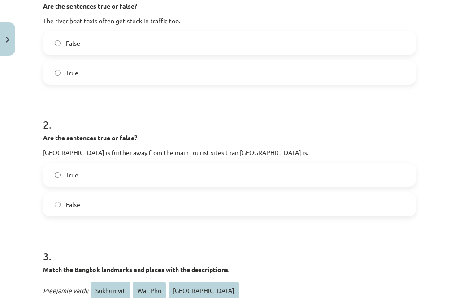
click at [171, 116] on h1 "2 ." at bounding box center [229, 117] width 373 height 28
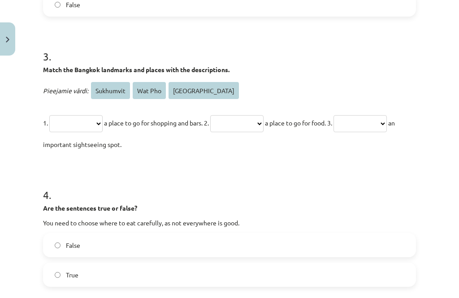
scroll to position [407, 0]
copy div "**********"
click at [188, 47] on h1 "3 ." at bounding box center [229, 48] width 373 height 28
click at [84, 129] on select "**********" at bounding box center [75, 123] width 53 height 17
select select "*********"
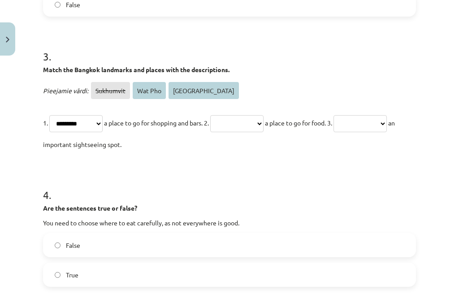
click at [254, 126] on select "**********" at bounding box center [236, 123] width 53 height 17
click at [245, 121] on select "**********" at bounding box center [236, 123] width 53 height 17
select select "**********"
click at [385, 120] on select "**********" at bounding box center [359, 123] width 53 height 17
click at [380, 126] on select "**********" at bounding box center [359, 123] width 53 height 17
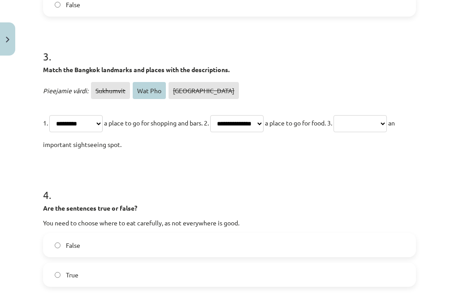
select select "*******"
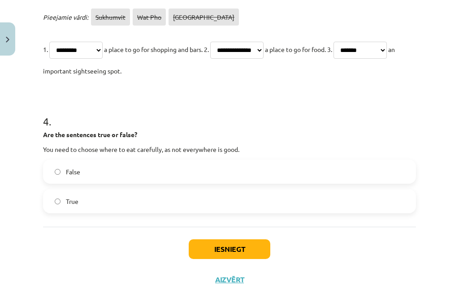
scroll to position [480, 0]
click at [311, 213] on label "True" at bounding box center [229, 201] width 371 height 22
click at [252, 256] on button "Iesniegt" at bounding box center [230, 250] width 82 height 20
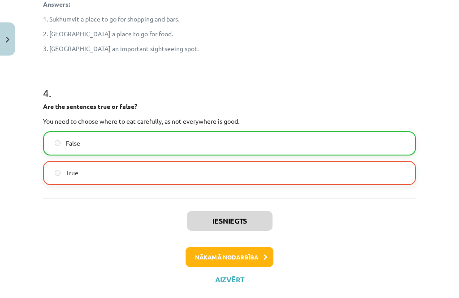
scroll to position [594, 0]
click at [255, 265] on button "Nākamā nodarbība" at bounding box center [229, 257] width 88 height 21
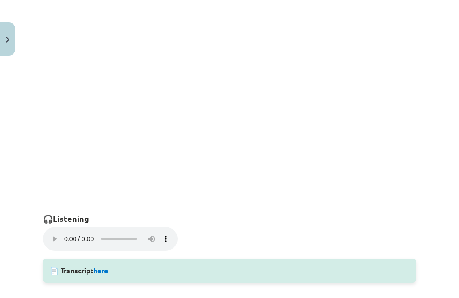
scroll to position [488, 0]
click at [294, 259] on div "📄 Transcript here" at bounding box center [229, 271] width 373 height 24
click at [287, 259] on div "📄 Transcript here" at bounding box center [229, 271] width 373 height 24
click at [275, 259] on div "📄 Transcript here" at bounding box center [229, 271] width 373 height 24
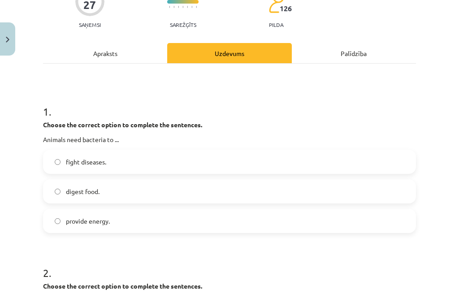
scroll to position [90, 0]
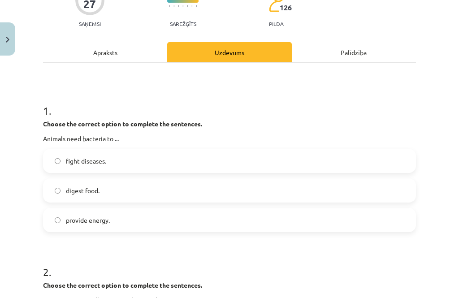
click at [134, 91] on h1 "1 ." at bounding box center [229, 103] width 373 height 28
click at [204, 190] on label "digest food." at bounding box center [229, 190] width 371 height 22
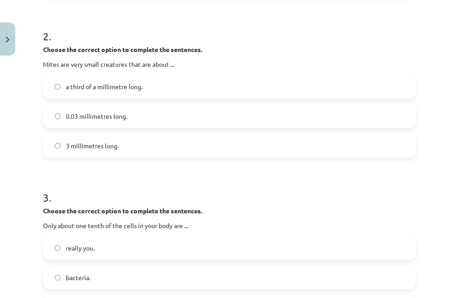
scroll to position [327, 0]
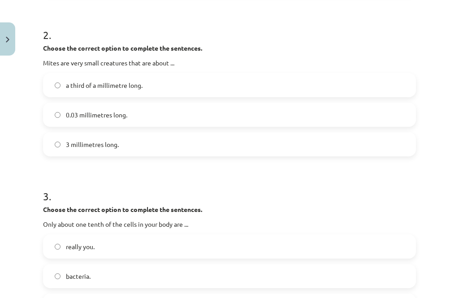
click at [272, 82] on label "a third of a millimetre long." at bounding box center [229, 85] width 371 height 22
click at [252, 112] on label "0.03 millimetres long." at bounding box center [229, 114] width 371 height 22
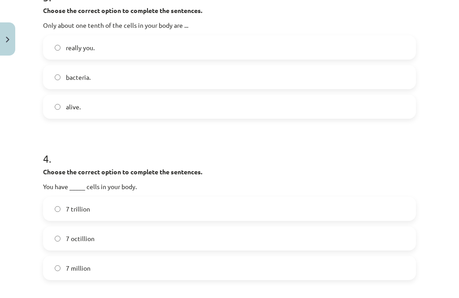
scroll to position [525, 0]
click at [113, 43] on label "really you." at bounding box center [229, 47] width 371 height 22
click at [137, 50] on label "really you." at bounding box center [229, 47] width 371 height 22
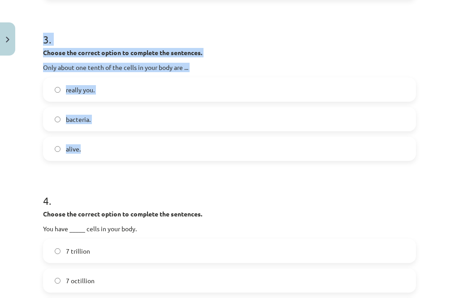
scroll to position [483, 0]
copy div "Mācību tēma: Angļu valodas 9. klases 1. ieskaites mācību materiāls #7 🎧 Topic 6…"
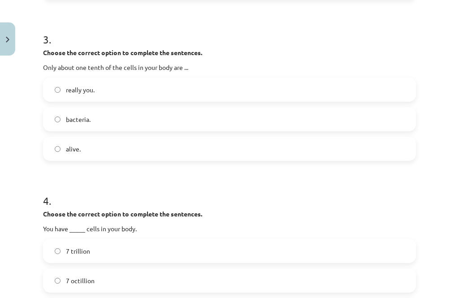
click at [176, 172] on form "1 . Choose the correct option to complete the sentences. Animals need bacteria …" at bounding box center [229, 77] width 373 height 765
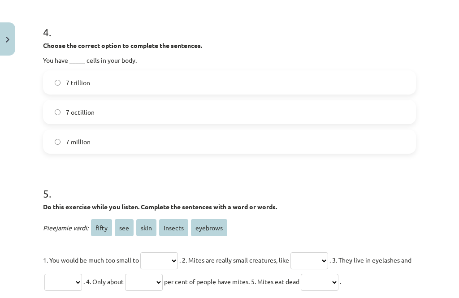
scroll to position [652, 0]
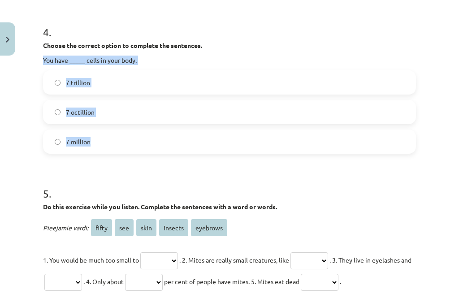
copy div "You have _____ cells in your body. 7 trillion 7 octillion 7 million"
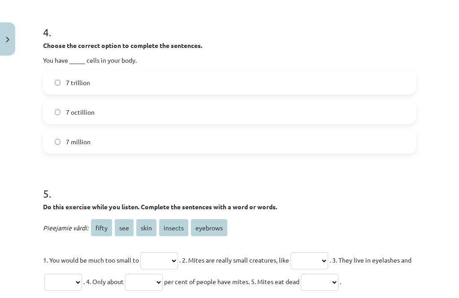
click at [171, 20] on h1 "4 ." at bounding box center [229, 24] width 373 height 28
click at [198, 76] on label "7 trillion" at bounding box center [229, 82] width 371 height 22
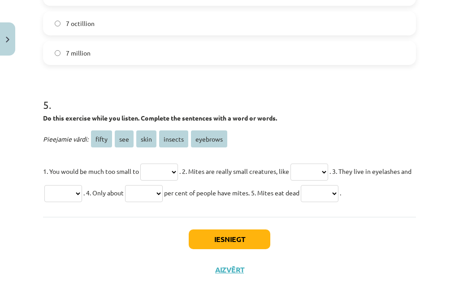
scroll to position [740, 0]
click at [312, 181] on select "***** *** **** ******* ********" at bounding box center [309, 172] width 38 height 17
select select "*******"
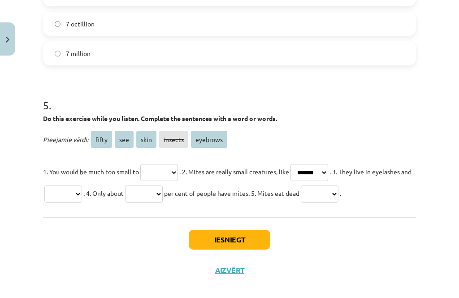
click at [82, 202] on select "***** *** **** ******* ********" at bounding box center [63, 193] width 38 height 17
click at [79, 201] on select "***** *** **** ******* ********" at bounding box center [63, 193] width 38 height 17
select select "****"
click at [150, 202] on select "***** *** **** ******* ********" at bounding box center [144, 193] width 38 height 17
select select "*****"
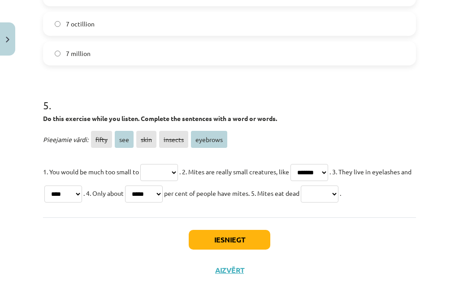
click at [69, 202] on select "***** *** **** ******* ********" at bounding box center [63, 193] width 38 height 17
click at [78, 202] on select "***** *** **** ******* ********" at bounding box center [63, 193] width 38 height 17
select select "********"
click at [160, 164] on select "***** *** **** ******* ********" at bounding box center [159, 172] width 38 height 17
select select "***"
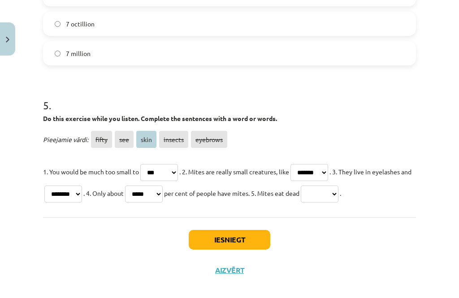
click at [332, 202] on select "***** *** **** ******* ********" at bounding box center [320, 193] width 38 height 17
select select "****"
click at [268, 249] on button "Iesniegt" at bounding box center [230, 240] width 82 height 20
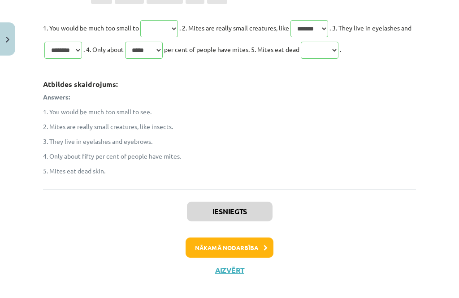
click at [261, 258] on button "Nākamā nodarbība" at bounding box center [229, 247] width 88 height 21
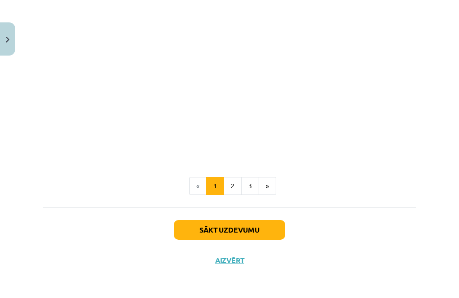
scroll to position [544, 0]
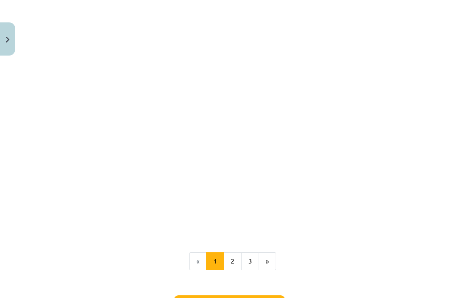
click at [3, 38] on button "Close" at bounding box center [7, 38] width 15 height 33
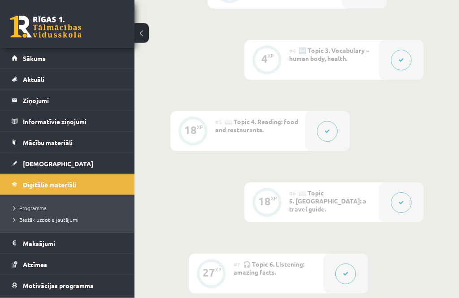
scroll to position [473, 0]
click at [45, 242] on legend "Maksājumi 0" at bounding box center [73, 243] width 100 height 21
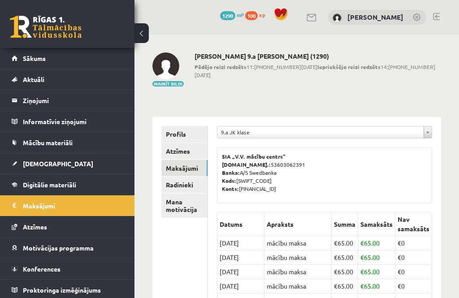
click at [22, 52] on link "Sākums" at bounding box center [68, 58] width 112 height 21
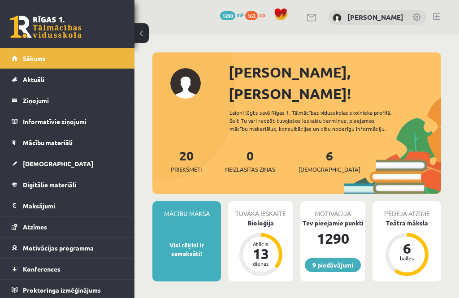
click at [263, 218] on div "Bioloģija" at bounding box center [260, 222] width 65 height 9
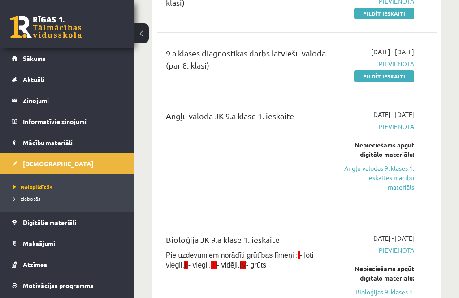
scroll to position [143, 0]
click at [397, 175] on link "Angļu valodas 9. klases 1. ieskaites mācību materiāls" at bounding box center [377, 178] width 74 height 28
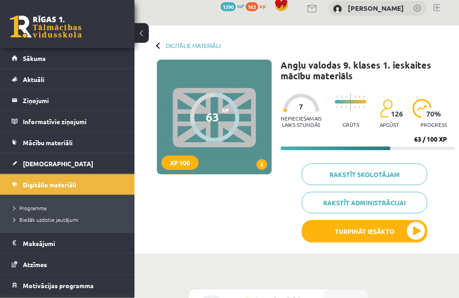
scroll to position [13, 0]
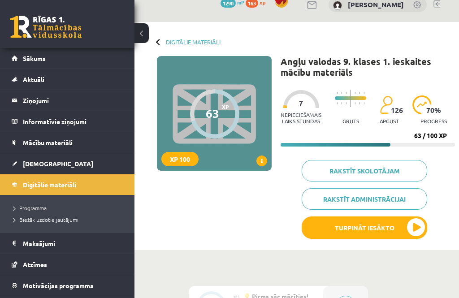
click at [370, 227] on button "Turpināt iesākto" at bounding box center [363, 227] width 125 height 22
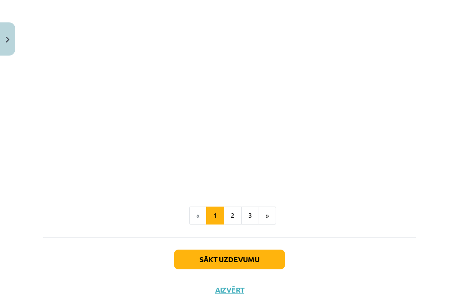
scroll to position [589, 0]
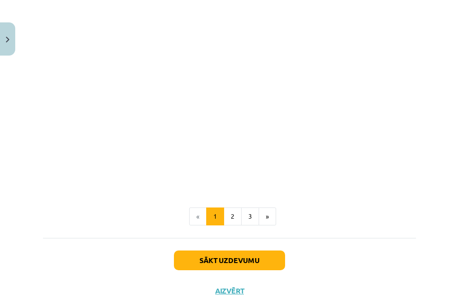
click at [267, 254] on button "Sākt uzdevumu" at bounding box center [229, 260] width 111 height 20
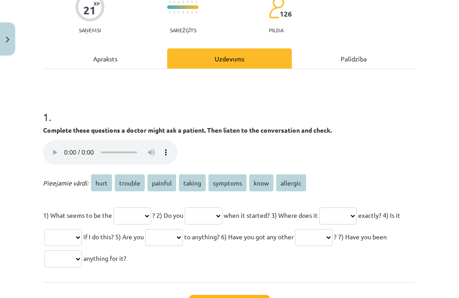
scroll to position [88, 0]
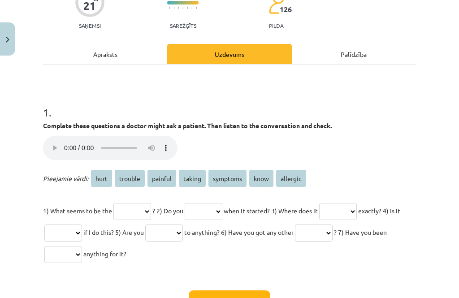
click at [51, 144] on audio "Jūsu pārlūkprogramma neatbalsta audio atskaņotāju." at bounding box center [110, 148] width 134 height 24
click at [52, 137] on audio "Jūsu pārlūkprogramma neatbalsta audio atskaņotāju." at bounding box center [110, 148] width 134 height 24
click at [52, 141] on audio "Jūsu pārlūkprogramma neatbalsta audio atskaņotāju." at bounding box center [110, 148] width 134 height 24
click at [70, 141] on audio "Jūsu pārlūkprogramma neatbalsta audio atskaņotāju." at bounding box center [110, 148] width 134 height 24
click at [51, 144] on audio "Jūsu pārlūkprogramma neatbalsta audio atskaņotāju." at bounding box center [110, 148] width 134 height 24
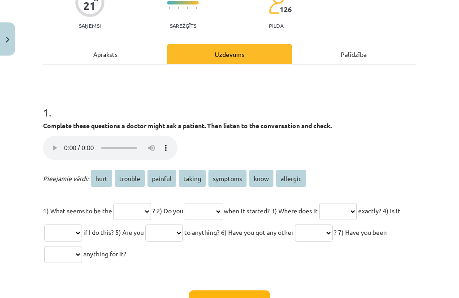
click at [137, 142] on audio "Jūsu pārlūkprogramma neatbalsta audio atskaņotāju." at bounding box center [110, 148] width 134 height 24
click at [49, 146] on audio "Jūsu pārlūkprogramma neatbalsta audio atskaņotāju." at bounding box center [110, 148] width 134 height 24
click at [56, 146] on audio "Jūsu pārlūkprogramma neatbalsta audio atskaņotāju." at bounding box center [110, 148] width 134 height 24
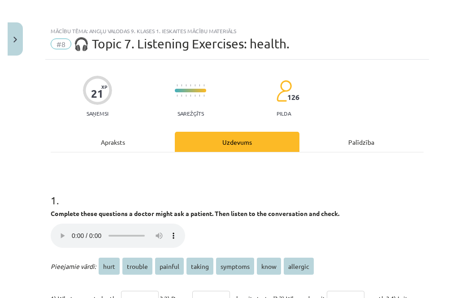
scroll to position [0, 0]
click at [363, 139] on div "Palīdzība" at bounding box center [354, 142] width 124 height 20
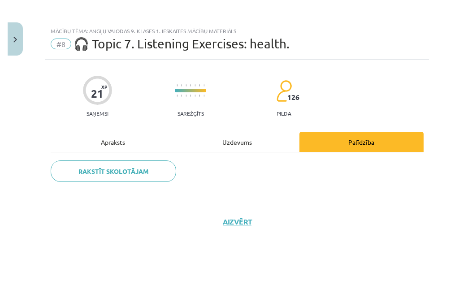
click at [239, 145] on div "Uzdevums" at bounding box center [229, 142] width 124 height 20
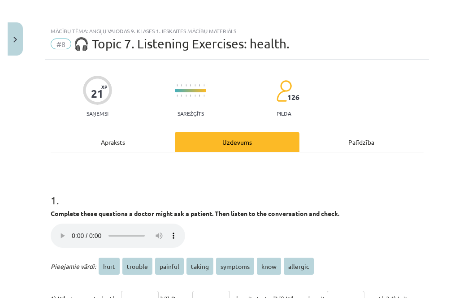
scroll to position [22, 0]
click at [52, 223] on audio "Jūsu pārlūkprogramma neatbalsta audio atskaņotāju." at bounding box center [110, 235] width 134 height 24
click at [48, 205] on div "21 XP Saņemsi Sarežģīts 126 pilda Apraksts Uzdevums Palīdzība 1 . Complete thes…" at bounding box center [229, 247] width 383 height 374
click at [368, 132] on div "Palīdzība" at bounding box center [354, 142] width 124 height 20
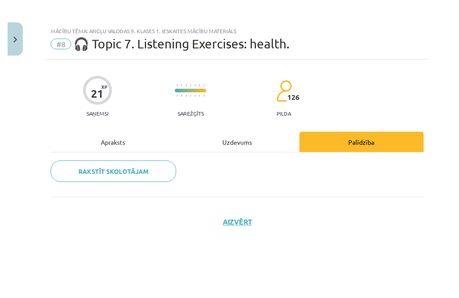
click at [78, 160] on link "Rakstīt skolotājam" at bounding box center [105, 170] width 125 height 21
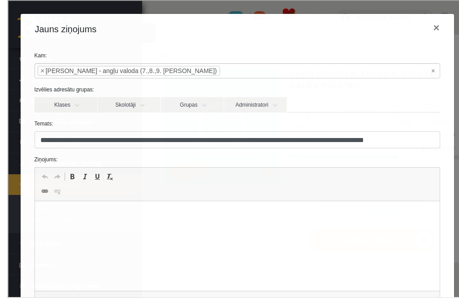
scroll to position [41, 0]
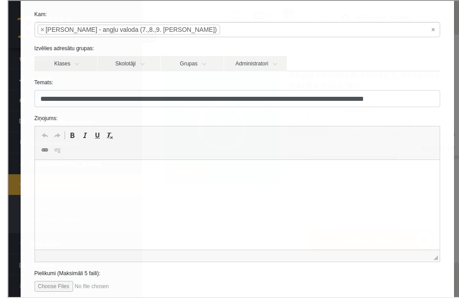
click at [43, 175] on p "Rich Text Editor, wiswyg-editor-47363995172160-1756884122-194" at bounding box center [236, 173] width 387 height 9
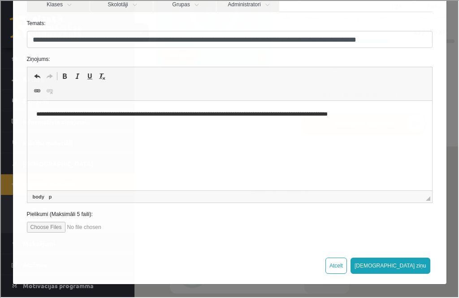
scroll to position [100, 0]
click at [370, 112] on p "**********" at bounding box center [229, 114] width 387 height 9
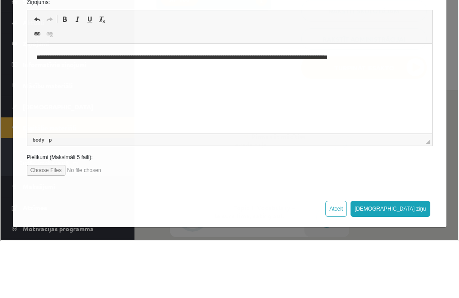
click at [403, 71] on html "**********" at bounding box center [229, 57] width 404 height 27
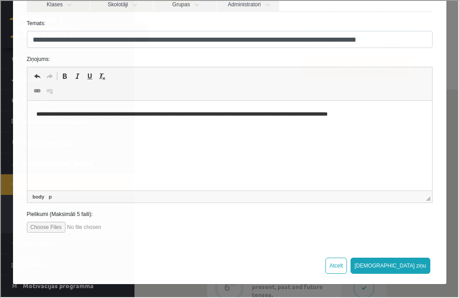
click at [413, 266] on button "Sūtīt ziņu" at bounding box center [389, 265] width 80 height 16
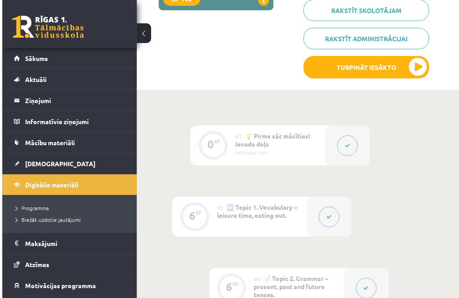
scroll to position [169, 0]
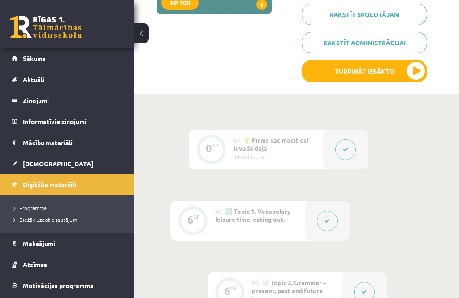
click at [416, 66] on button "Turpināt iesākto" at bounding box center [363, 71] width 125 height 22
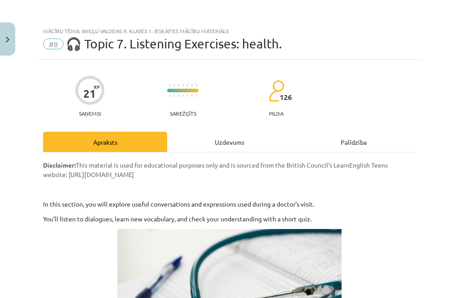
click at [246, 141] on div "Uzdevums" at bounding box center [229, 142] width 124 height 20
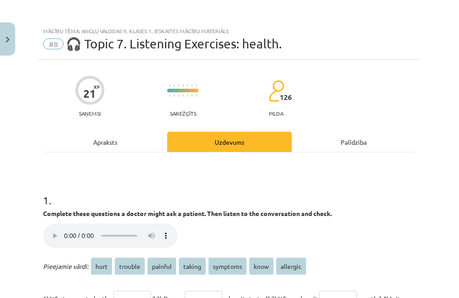
scroll to position [0, 0]
click at [4, 39] on button "Close" at bounding box center [7, 38] width 15 height 33
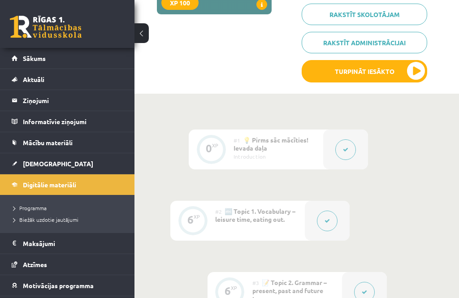
click at [29, 101] on legend "Ziņojumi 0" at bounding box center [73, 100] width 100 height 21
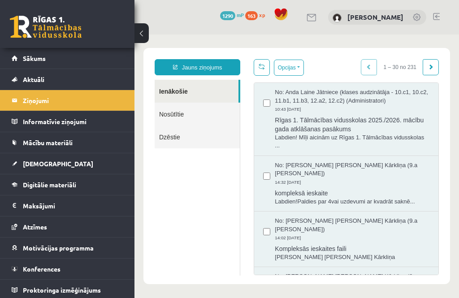
click at [21, 59] on link "Sākums" at bounding box center [68, 58] width 112 height 21
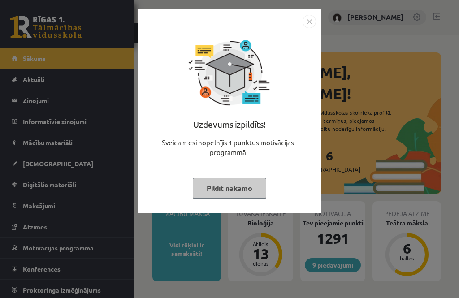
click at [253, 185] on button "Pildīt nākamo" at bounding box center [229, 188] width 73 height 21
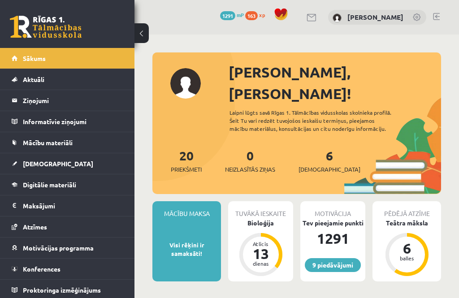
click at [264, 218] on div "Bioloģija" at bounding box center [260, 222] width 65 height 9
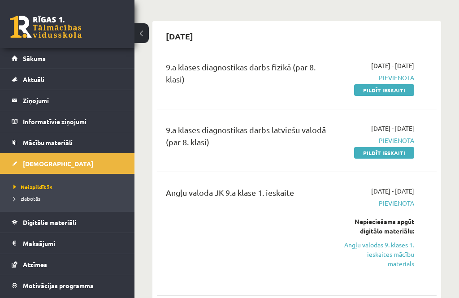
scroll to position [68, 0]
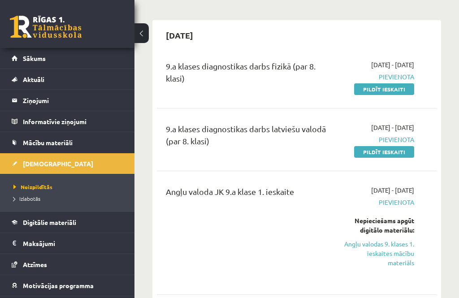
click at [394, 246] on link "Angļu valodas 9. klases 1. ieskaites mācību materiāls" at bounding box center [377, 253] width 74 height 28
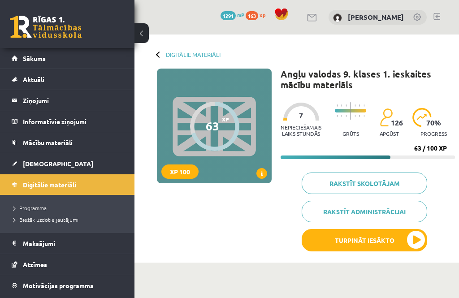
click at [419, 237] on button "Turpināt iesākto" at bounding box center [363, 240] width 125 height 22
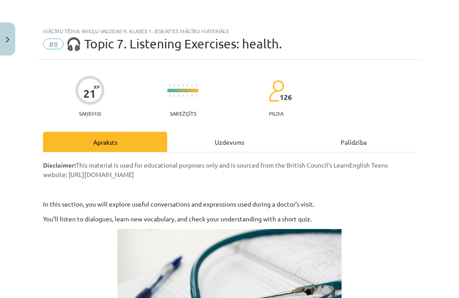
click at [240, 138] on div "Uzdevums" at bounding box center [229, 142] width 124 height 20
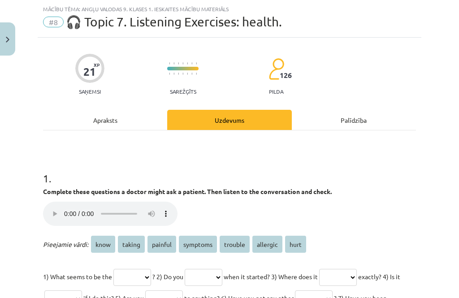
scroll to position [22, 0]
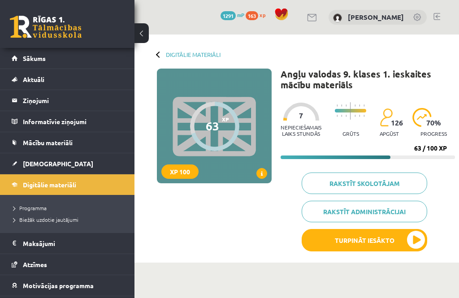
click at [418, 236] on button "Turpināt iesākto" at bounding box center [363, 240] width 125 height 22
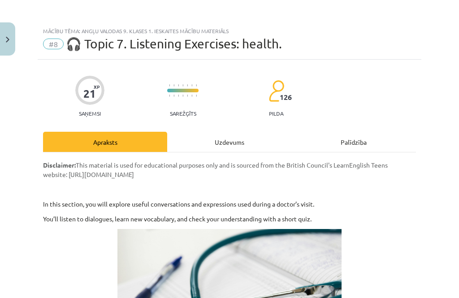
click at [232, 142] on div "Uzdevums" at bounding box center [229, 142] width 124 height 20
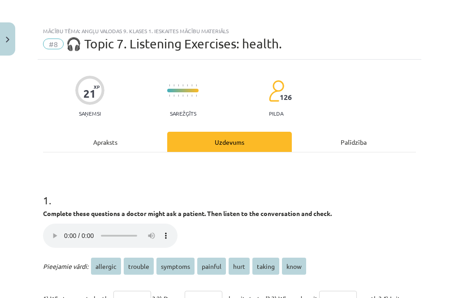
scroll to position [22, 0]
